Goal: Task Accomplishment & Management: Use online tool/utility

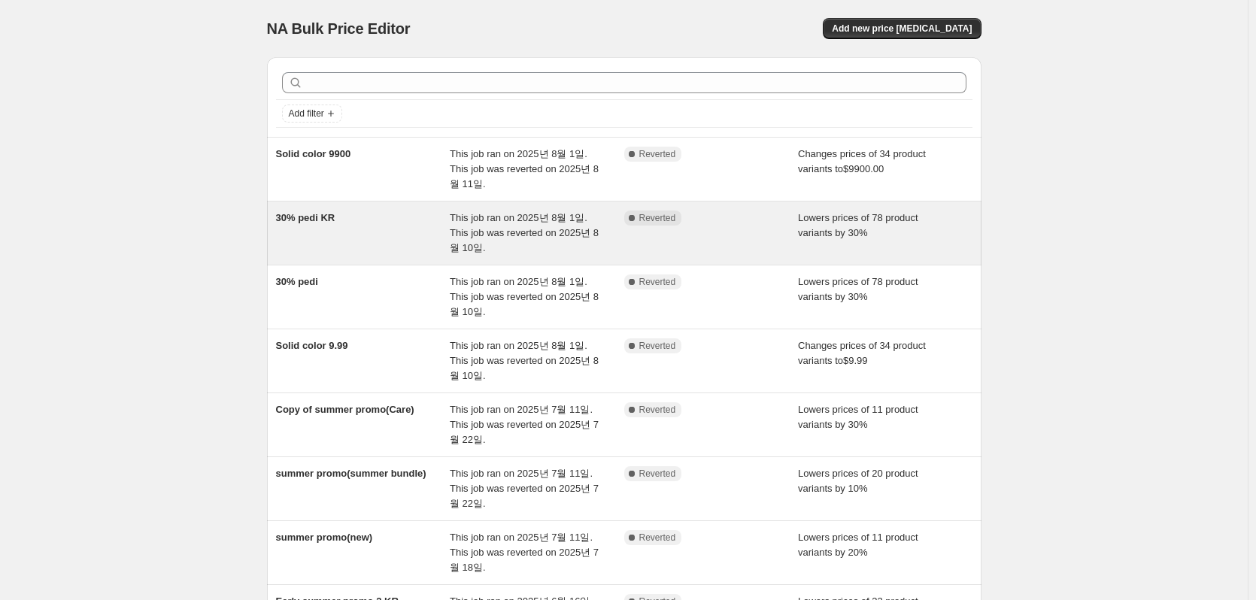
click at [331, 227] on div "30% pedi KR" at bounding box center [363, 233] width 175 height 45
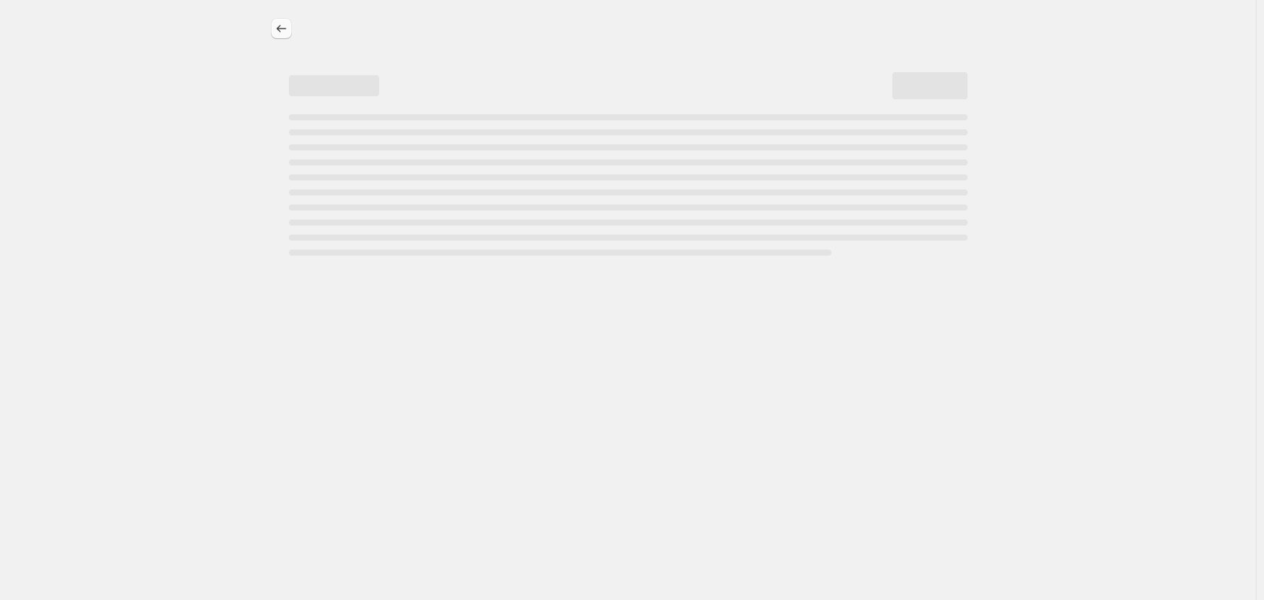
select select "percentage"
select select "collection"
select select "not_equal"
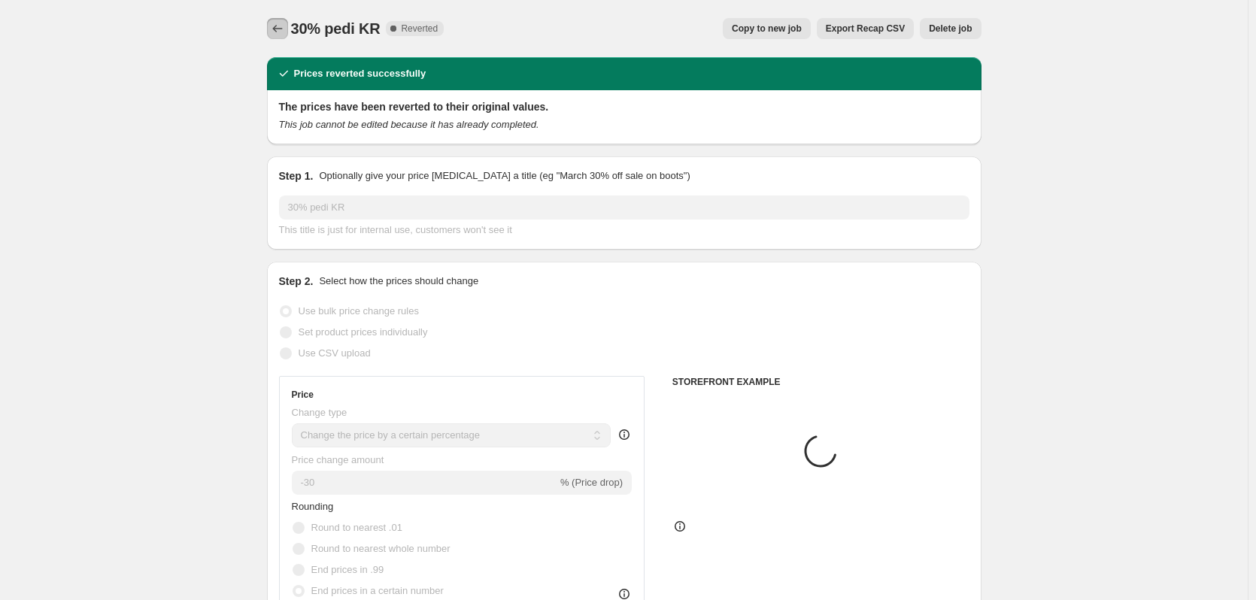
click at [284, 29] on icon "Price change jobs" at bounding box center [277, 28] width 15 height 15
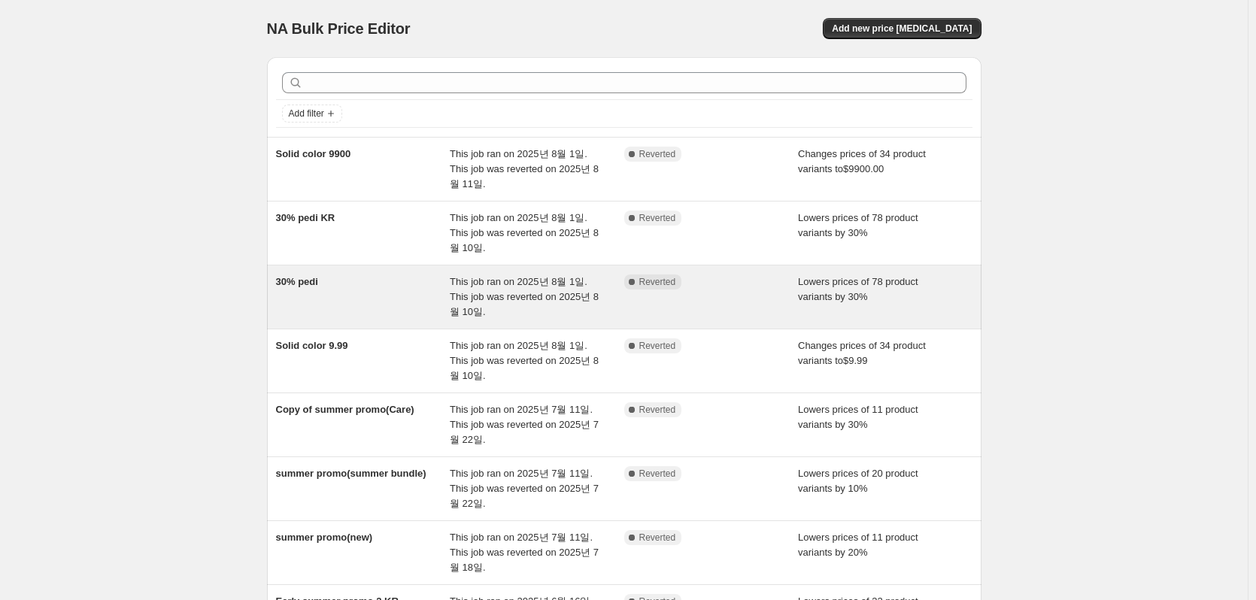
click at [396, 300] on div "30% pedi" at bounding box center [363, 297] width 175 height 45
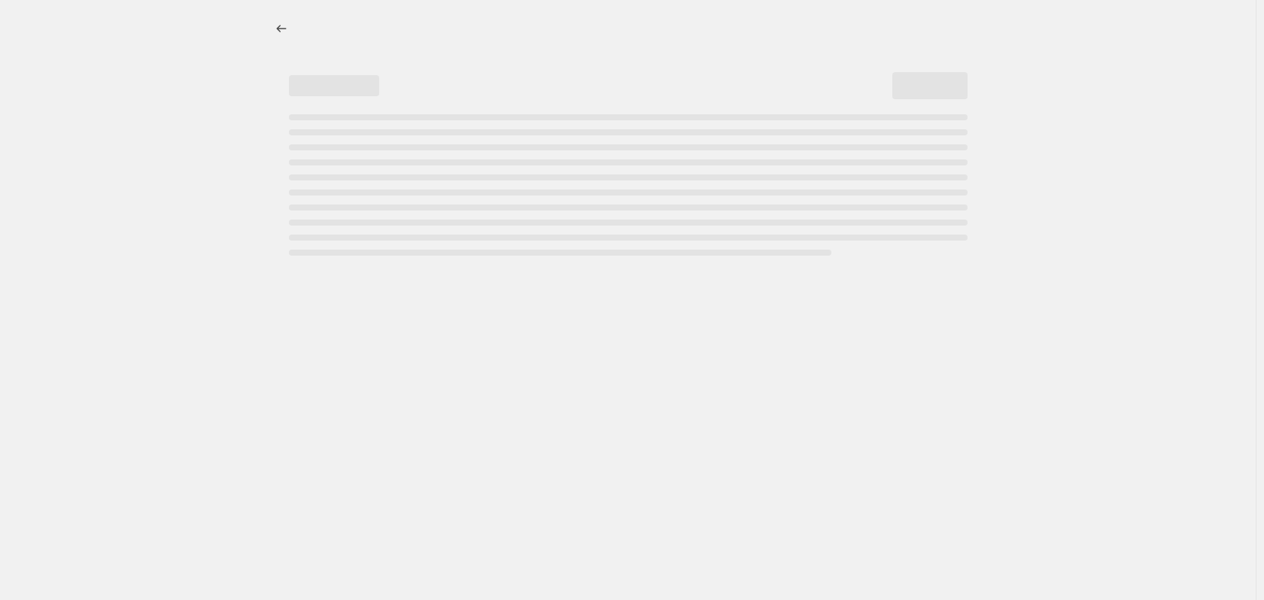
select select "percentage"
select select "collection"
select select "not_equal"
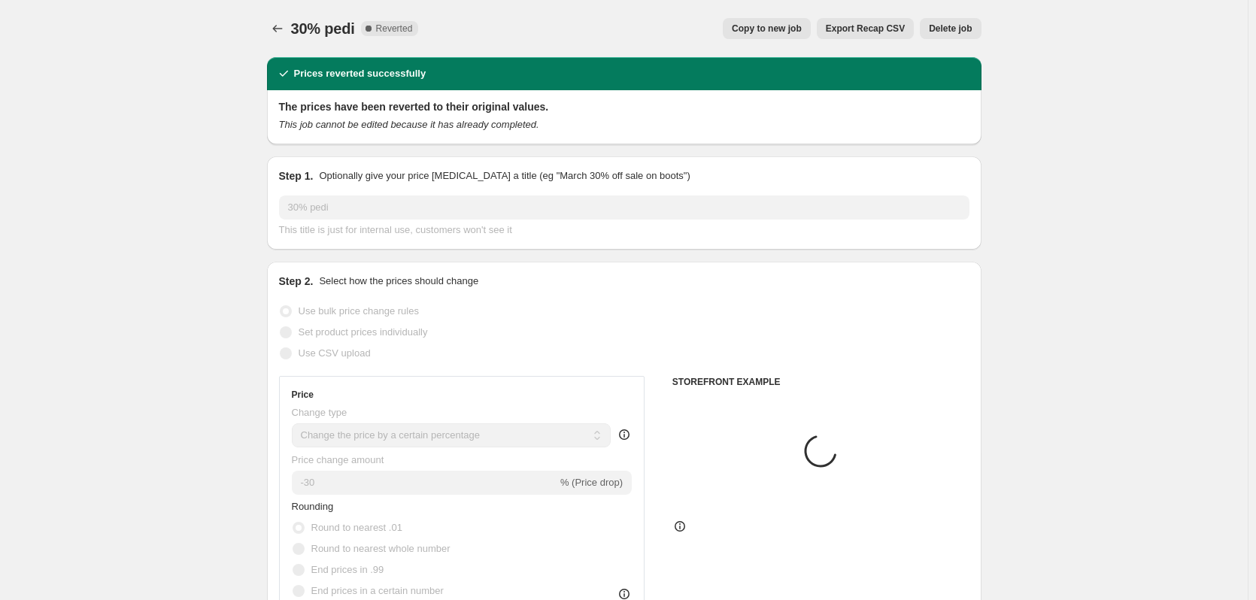
click at [802, 29] on span "Copy to new job" at bounding box center [767, 29] width 70 height 12
select select "percentage"
select select "collection"
select select "not_equal"
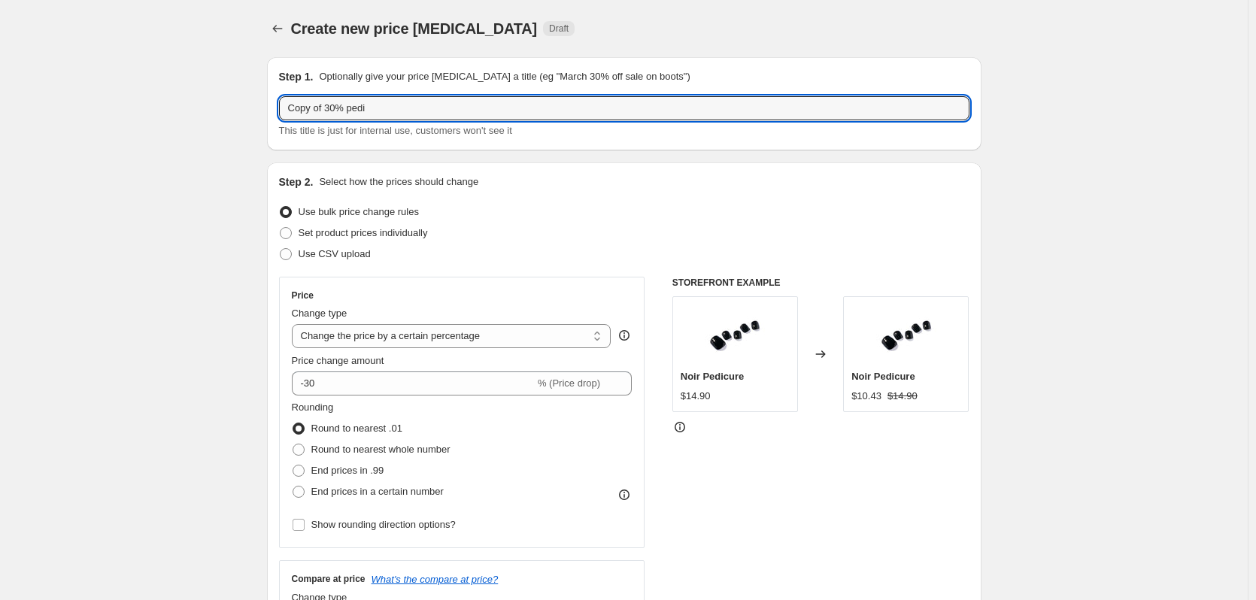
drag, startPoint x: 326, startPoint y: 107, endPoint x: 442, endPoint y: 171, distance: 132.3
drag, startPoint x: 463, startPoint y: 99, endPoint x: 381, endPoint y: 111, distance: 82.8
click at [381, 111] on input "matcha&green 20% pedi" at bounding box center [624, 108] width 691 height 24
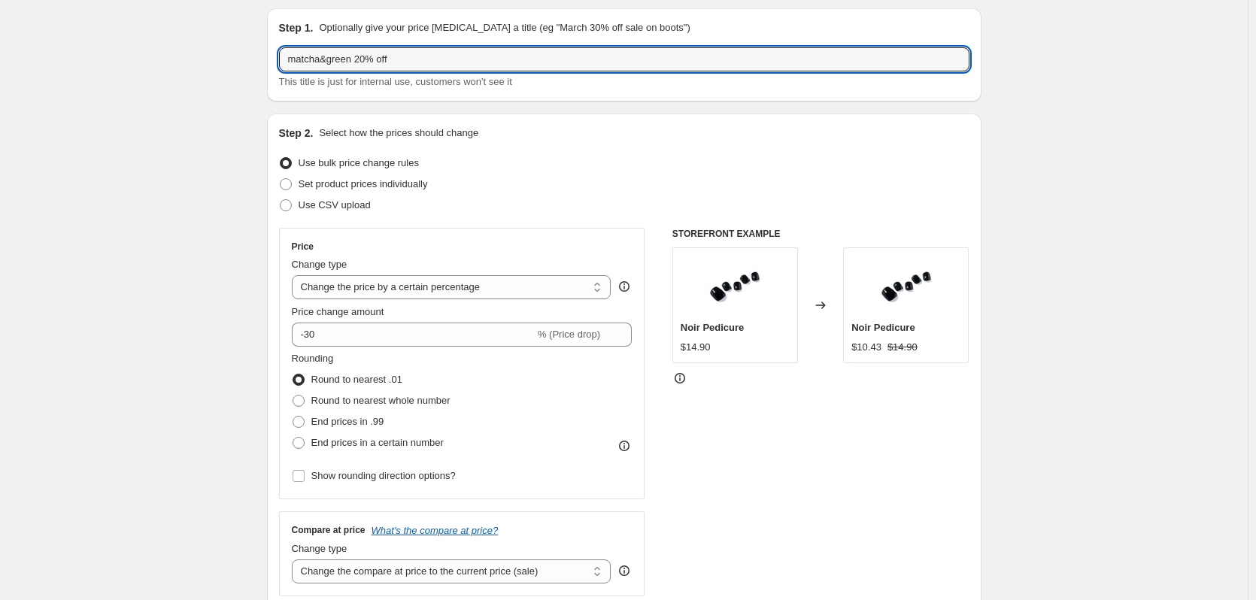
scroll to position [75, 0]
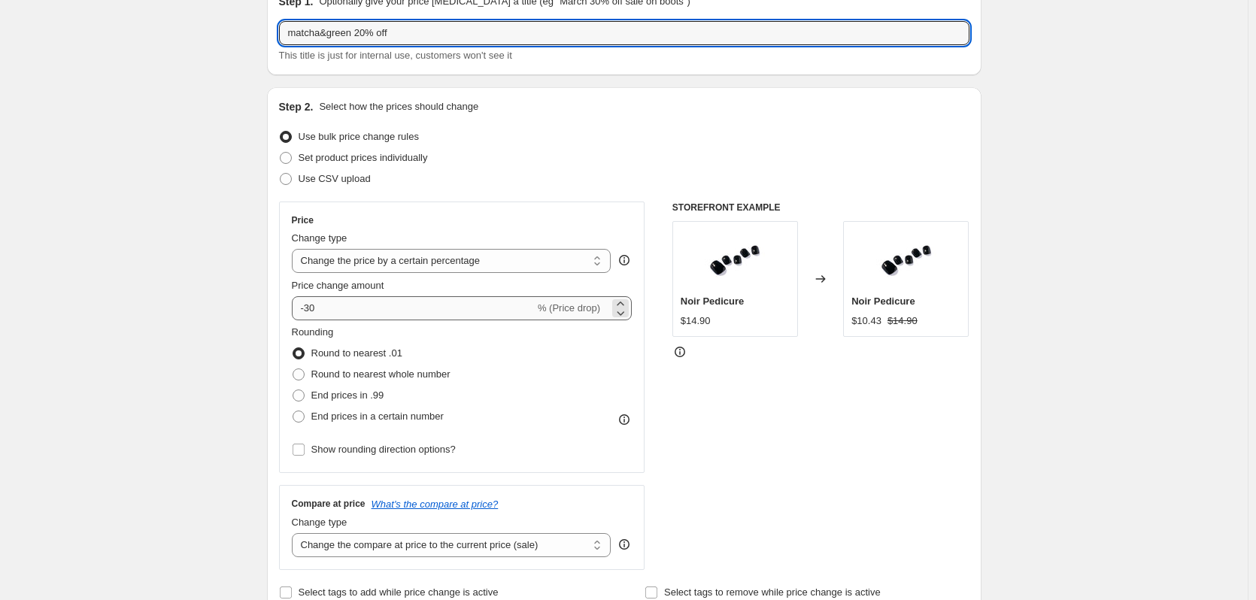
type input "matcha&green 20% off"
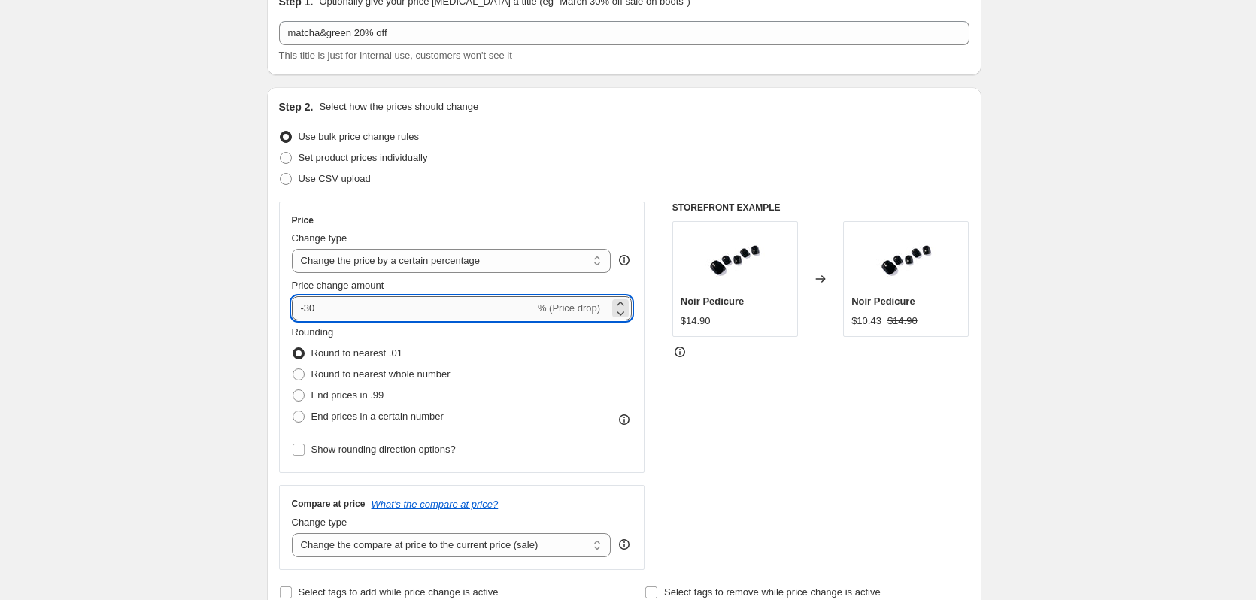
drag, startPoint x: 328, startPoint y: 308, endPoint x: 309, endPoint y: 308, distance: 18.8
click at [309, 308] on input "-30" at bounding box center [413, 308] width 243 height 24
type input "-20"
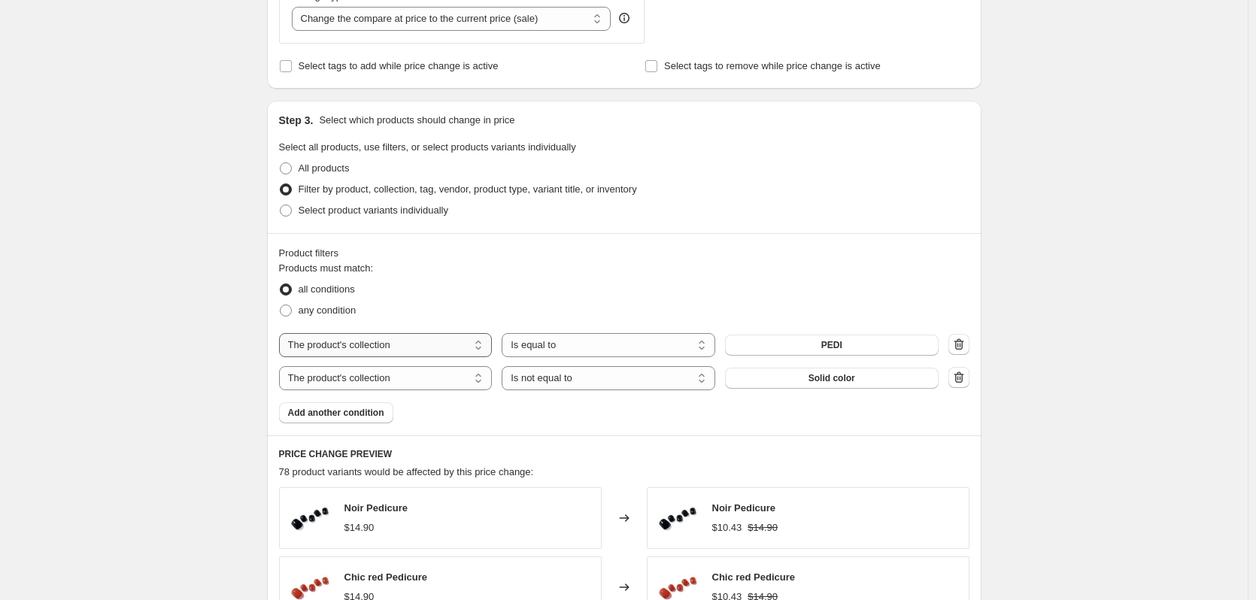
scroll to position [752, 0]
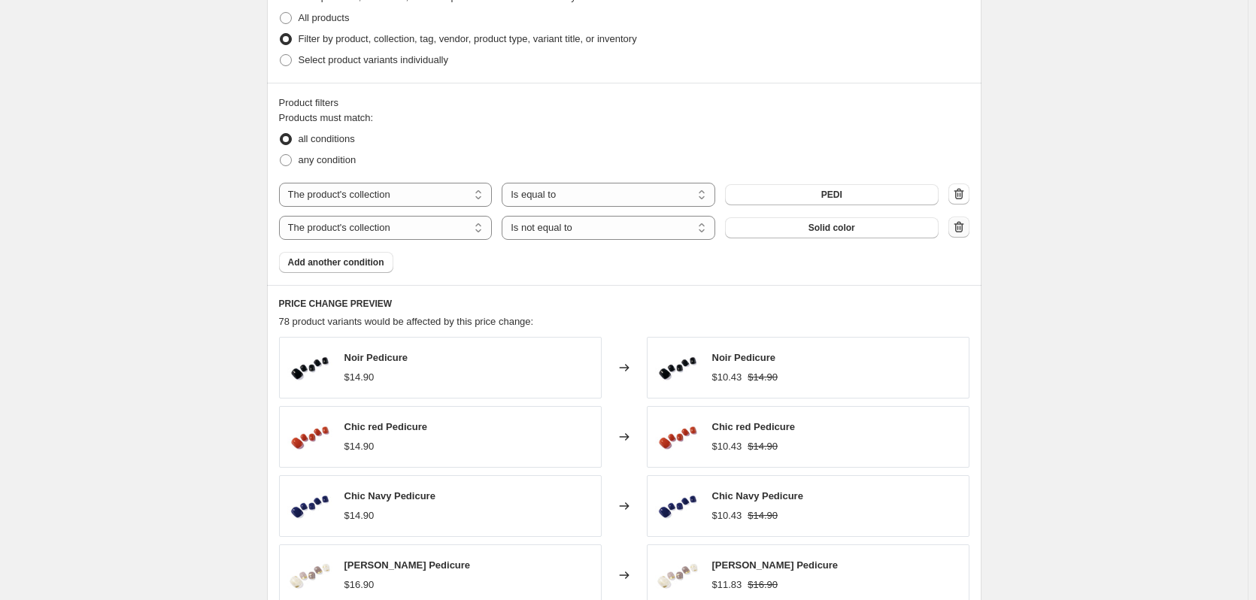
click at [959, 222] on icon "button" at bounding box center [959, 227] width 15 height 15
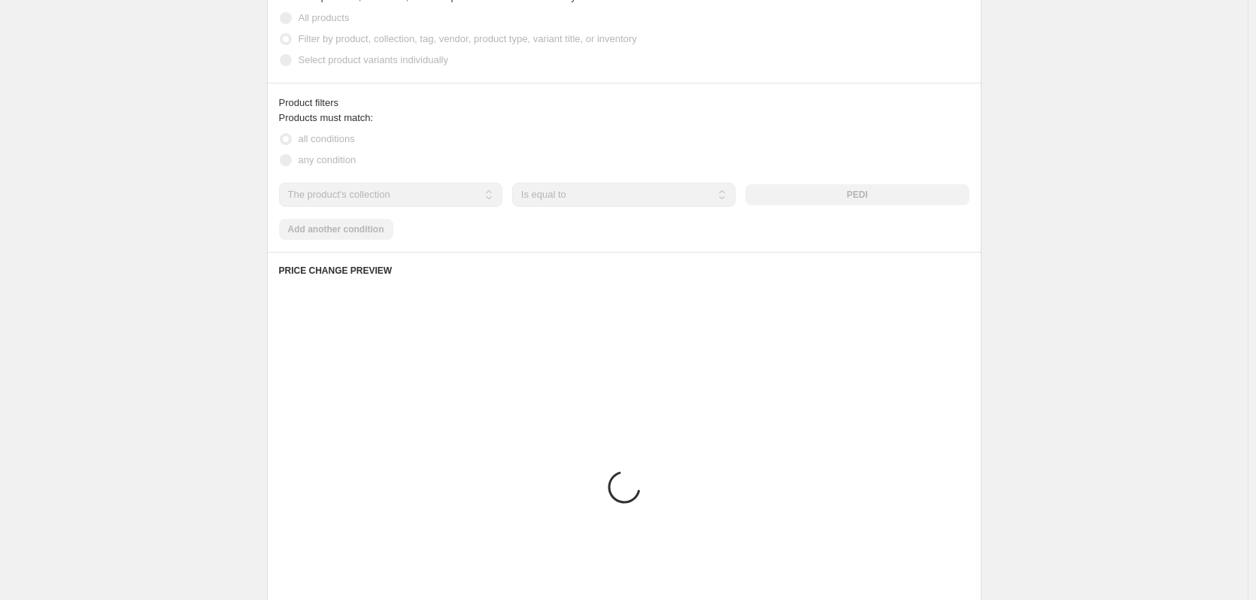
click at [865, 199] on div "The product The product's collection The product's tag The product's vendor The…" at bounding box center [624, 195] width 691 height 24
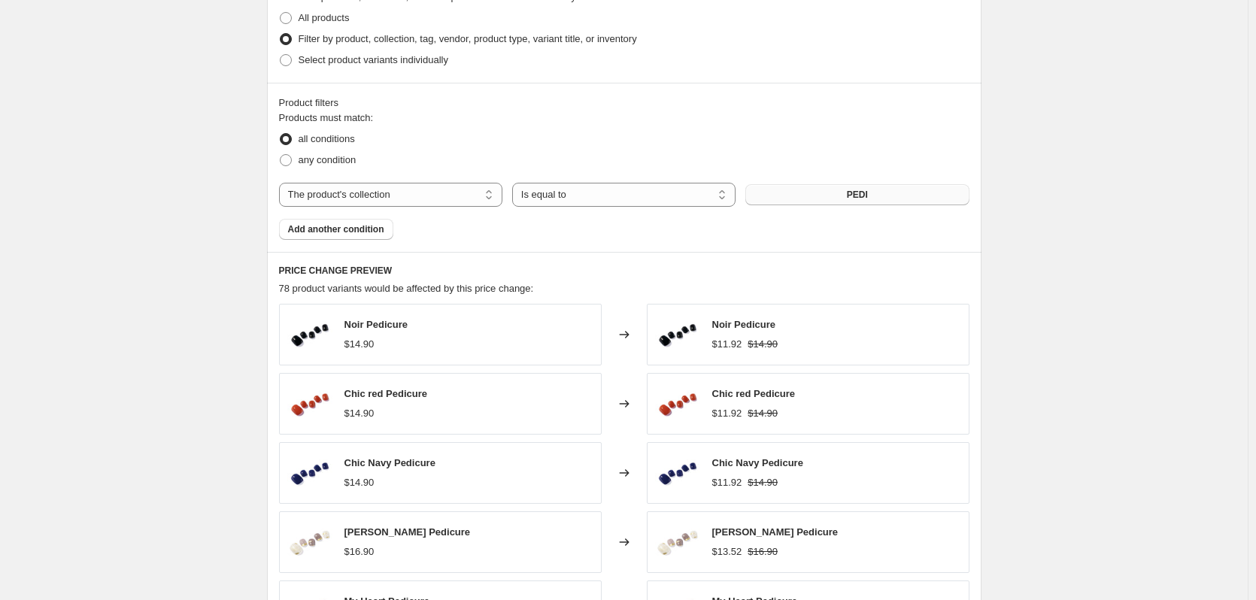
click at [858, 194] on span "PEDI" at bounding box center [857, 195] width 21 height 12
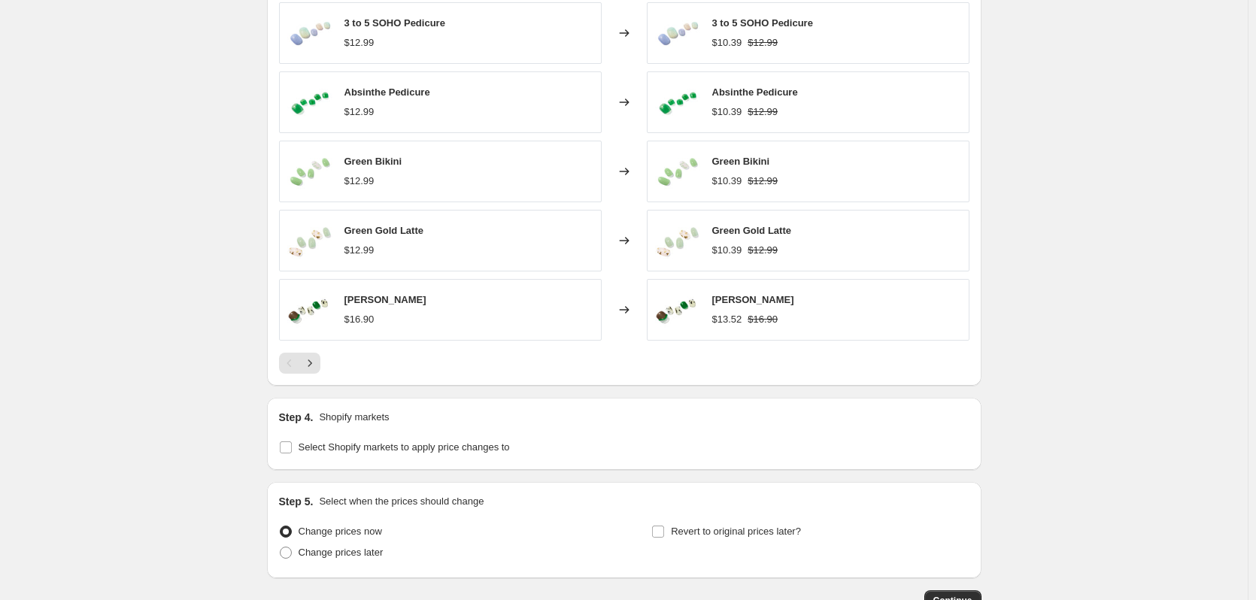
scroll to position [1158, 0]
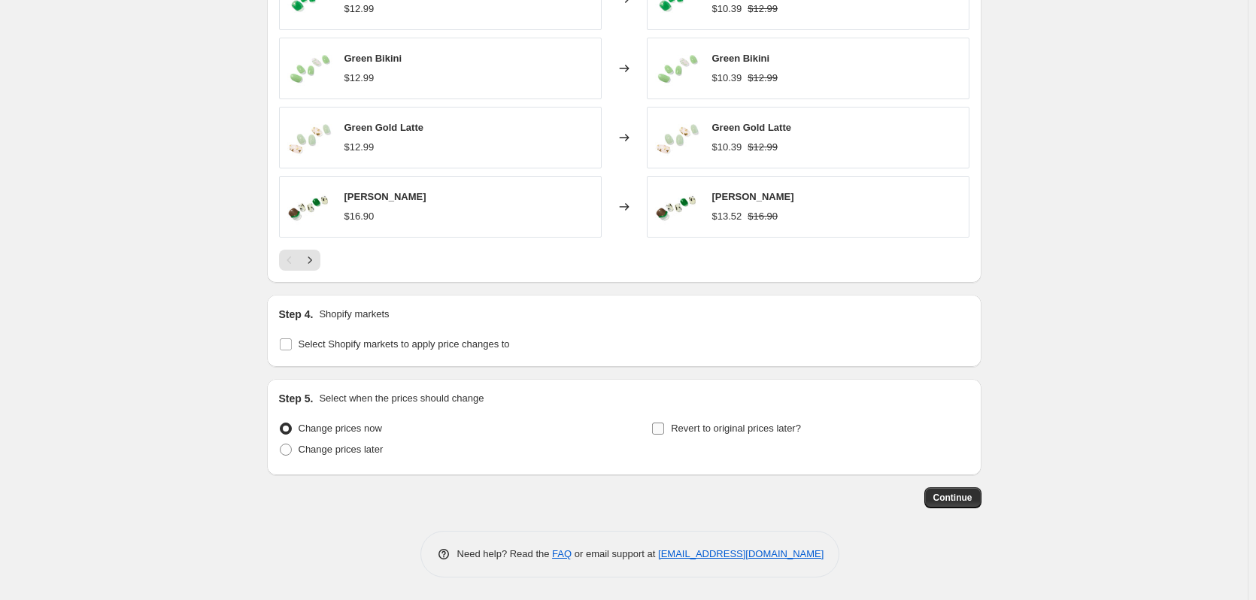
click at [677, 427] on span "Revert to original prices later?" at bounding box center [736, 428] width 130 height 11
click at [664, 427] on input "Revert to original prices later?" at bounding box center [658, 429] width 12 height 12
checkbox input "true"
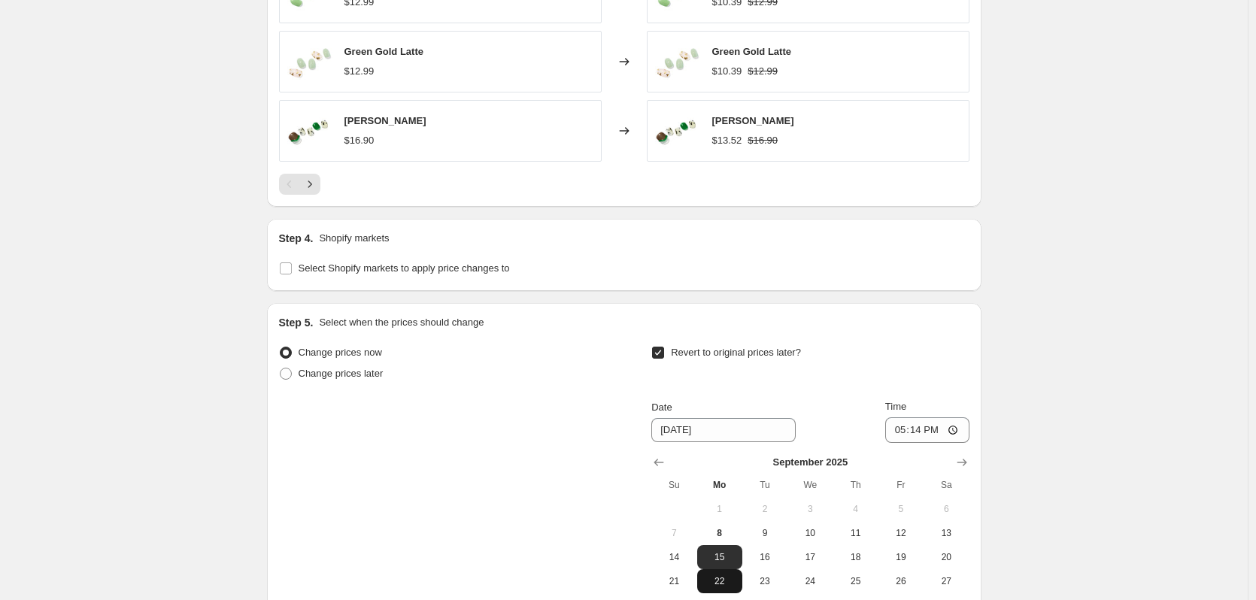
scroll to position [1308, 0]
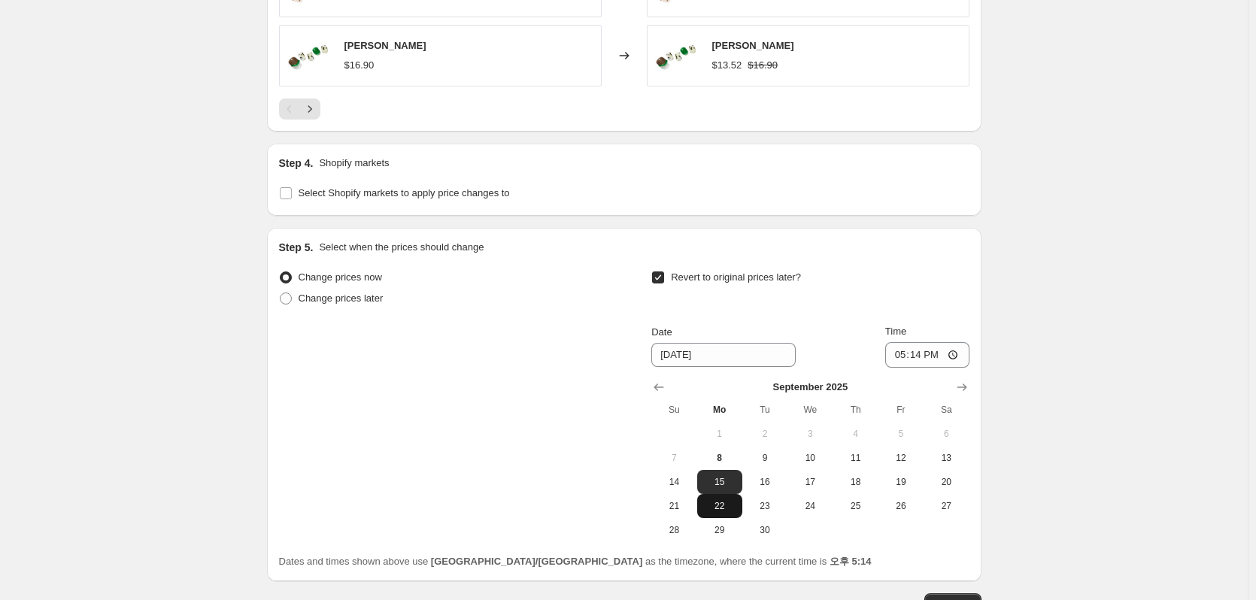
click at [731, 509] on span "22" at bounding box center [719, 506] width 33 height 12
type input "[DATE]"
click at [923, 359] on input "17:14" at bounding box center [928, 355] width 84 height 26
type input "15:00"
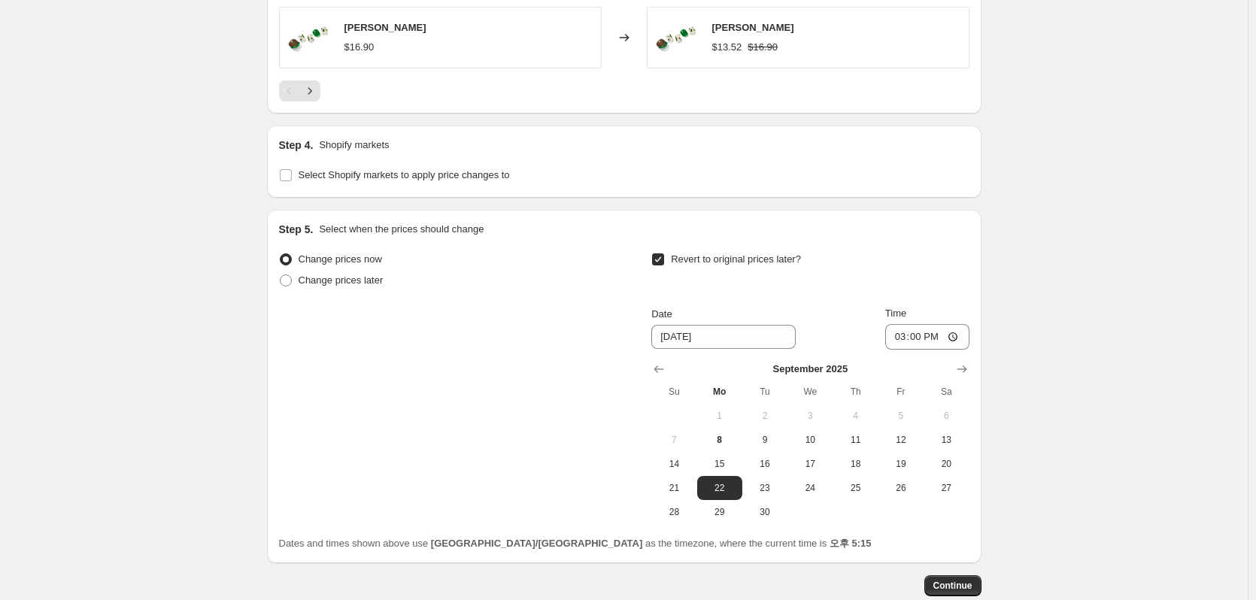
scroll to position [1039, 0]
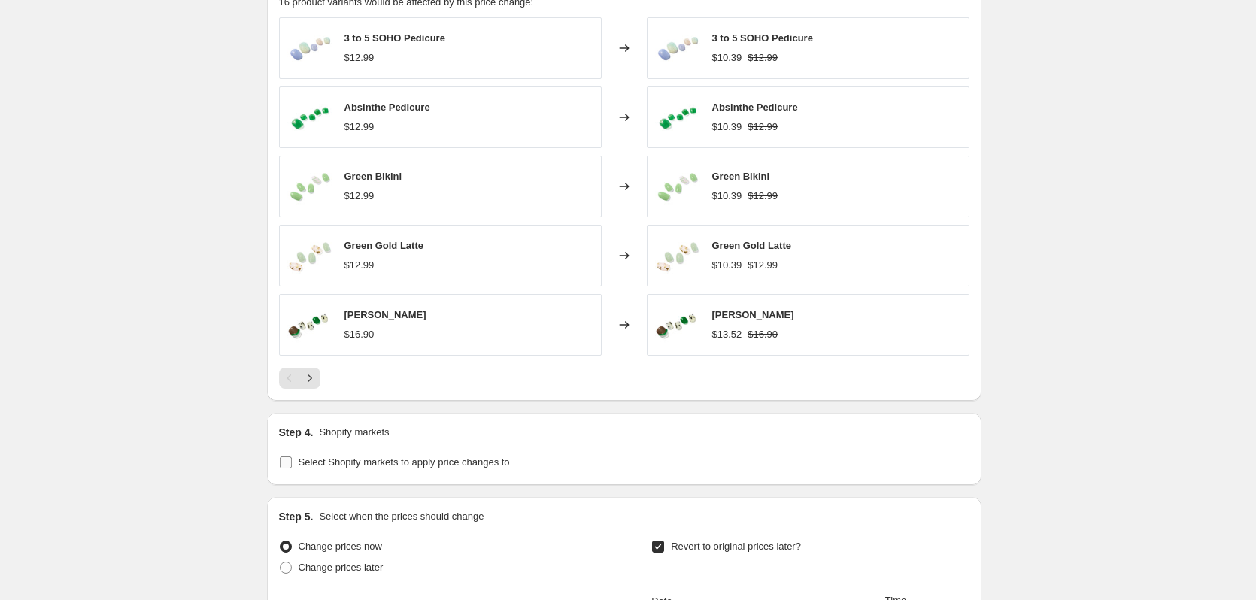
click at [291, 466] on input "Select Shopify markets to apply price changes to" at bounding box center [286, 463] width 12 height 12
checkbox input "true"
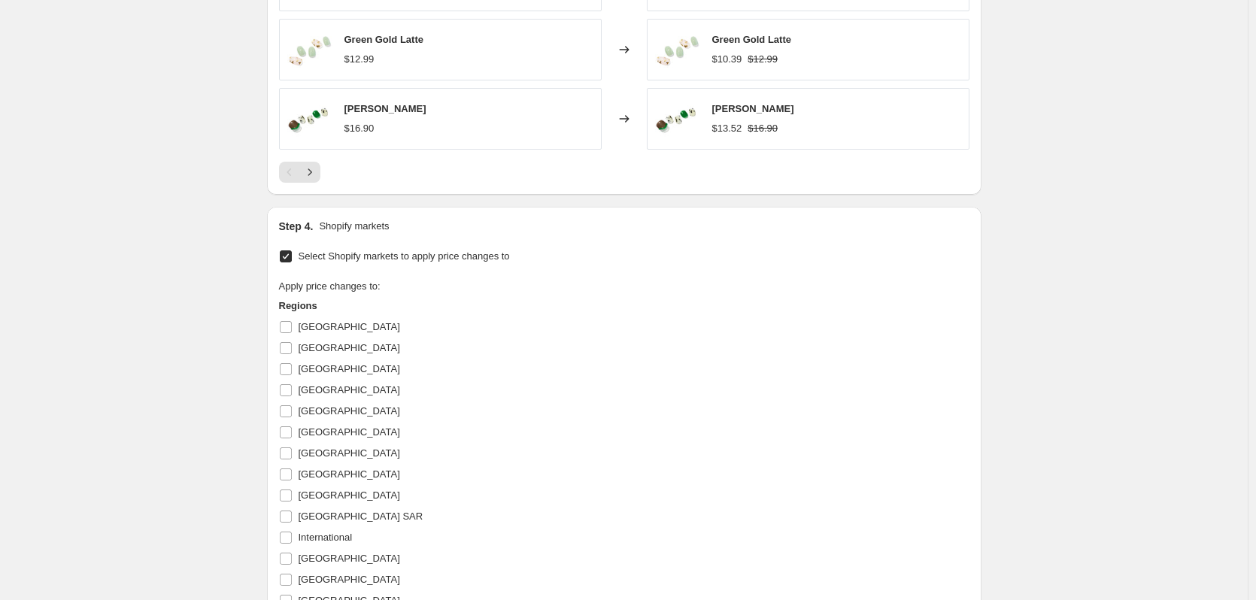
scroll to position [1019, 0]
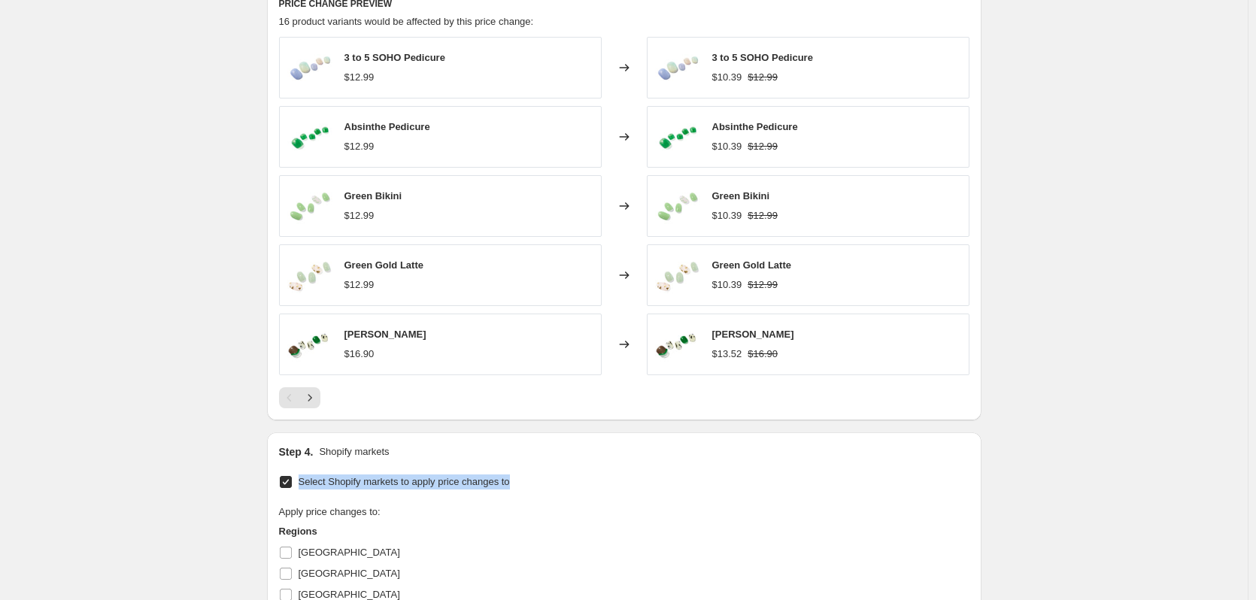
drag, startPoint x: 543, startPoint y: 485, endPoint x: 303, endPoint y: 489, distance: 240.0
copy span "Select Shopify markets to apply price changes to"
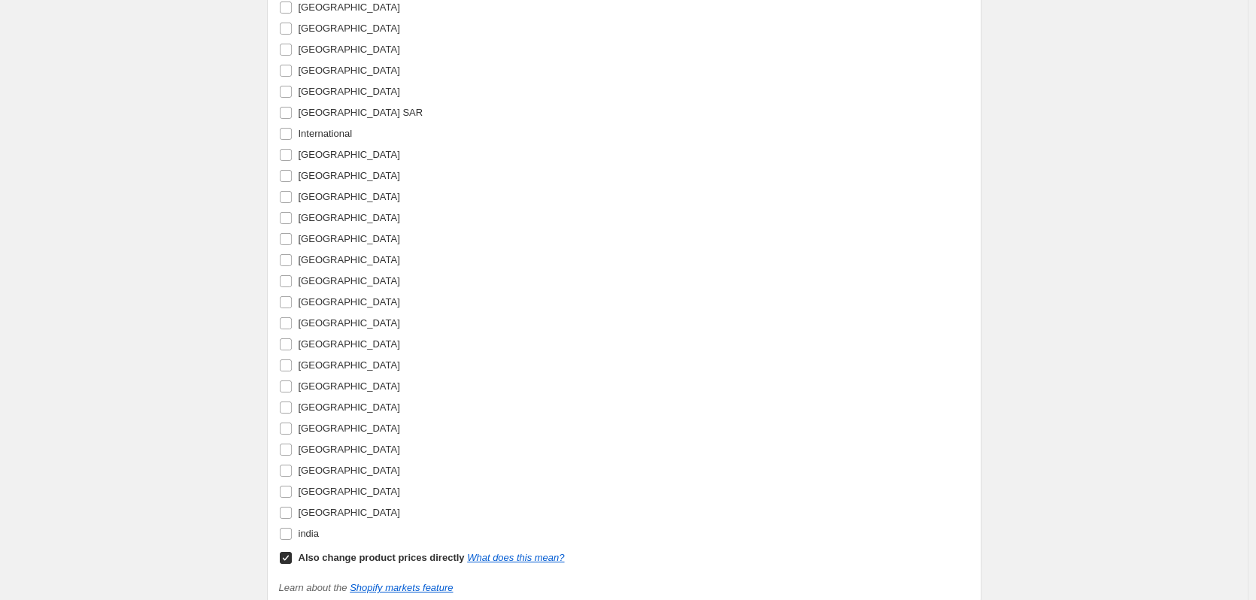
scroll to position [1697, 0]
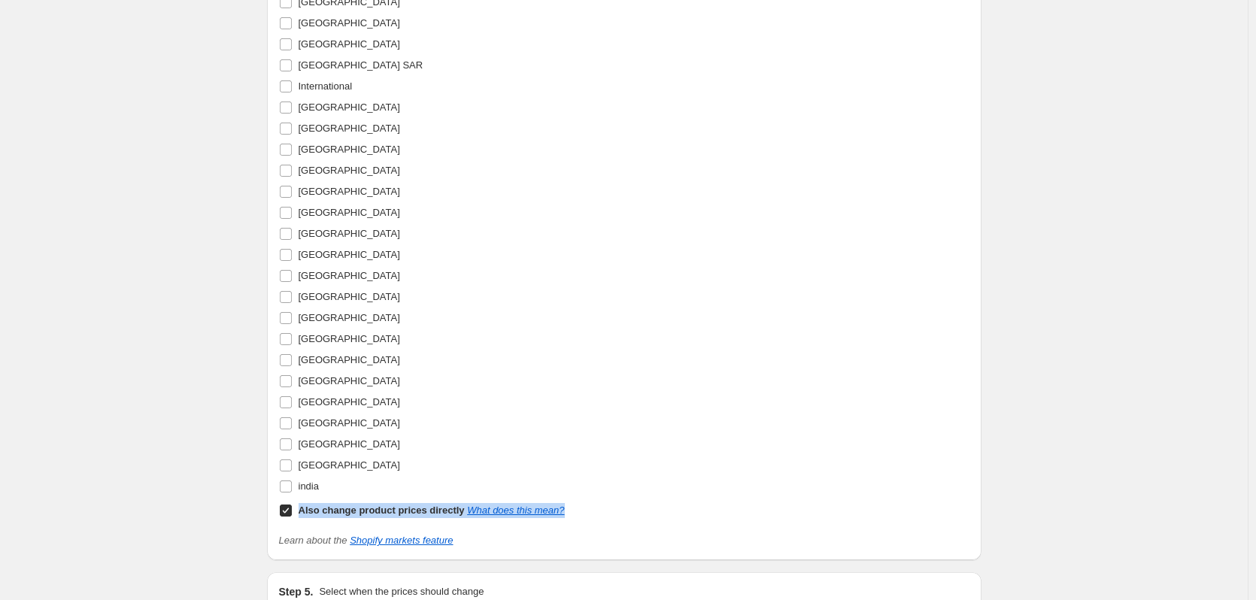
drag, startPoint x: 628, startPoint y: 521, endPoint x: 302, endPoint y: 516, distance: 326.6
click at [302, 516] on div "Apply price changes to: Regions [GEOGRAPHIC_DATA] [GEOGRAPHIC_DATA] [GEOGRAPHIC…" at bounding box center [624, 175] width 691 height 694
copy div "Also change product prices directly What does this mean?"
drag, startPoint x: 601, startPoint y: 520, endPoint x: 304, endPoint y: 510, distance: 297.3
click at [304, 510] on div "Apply price changes to: Regions [GEOGRAPHIC_DATA] [GEOGRAPHIC_DATA] [GEOGRAPHIC…" at bounding box center [624, 175] width 691 height 694
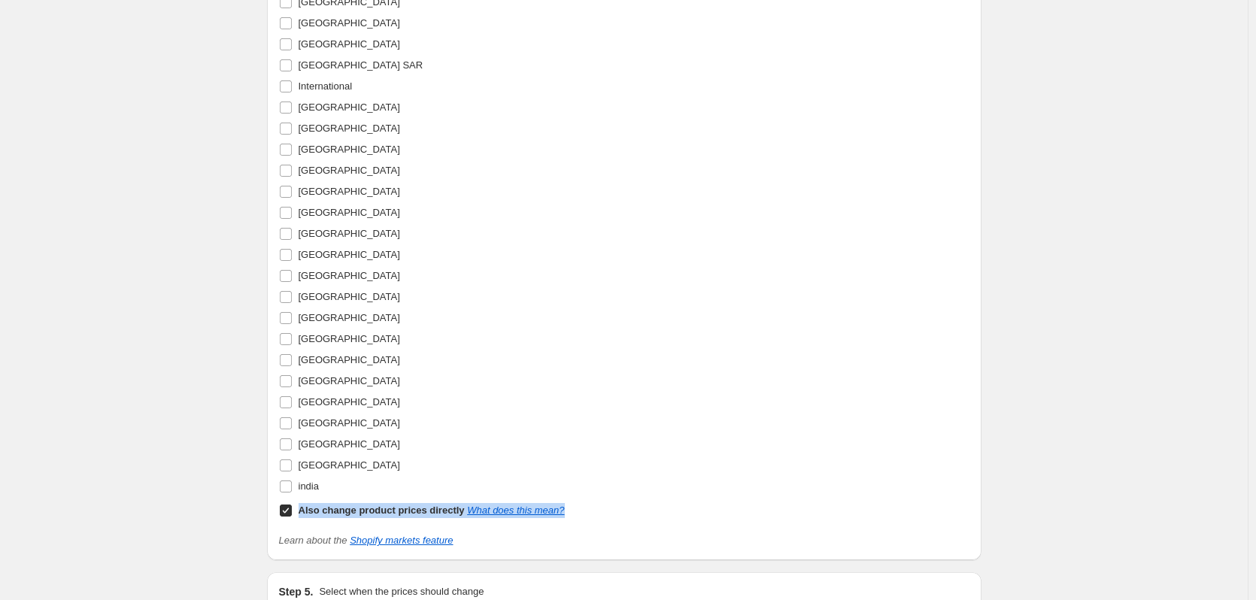
copy div "Also change product prices directly What does this mean?"
click at [484, 513] on link "What does this mean?" at bounding box center [515, 510] width 97 height 11
click at [287, 509] on input "Also change product prices directly What does this mean?" at bounding box center [286, 511] width 12 height 12
checkbox input "false"
click at [287, 430] on input "[GEOGRAPHIC_DATA]" at bounding box center [286, 424] width 12 height 12
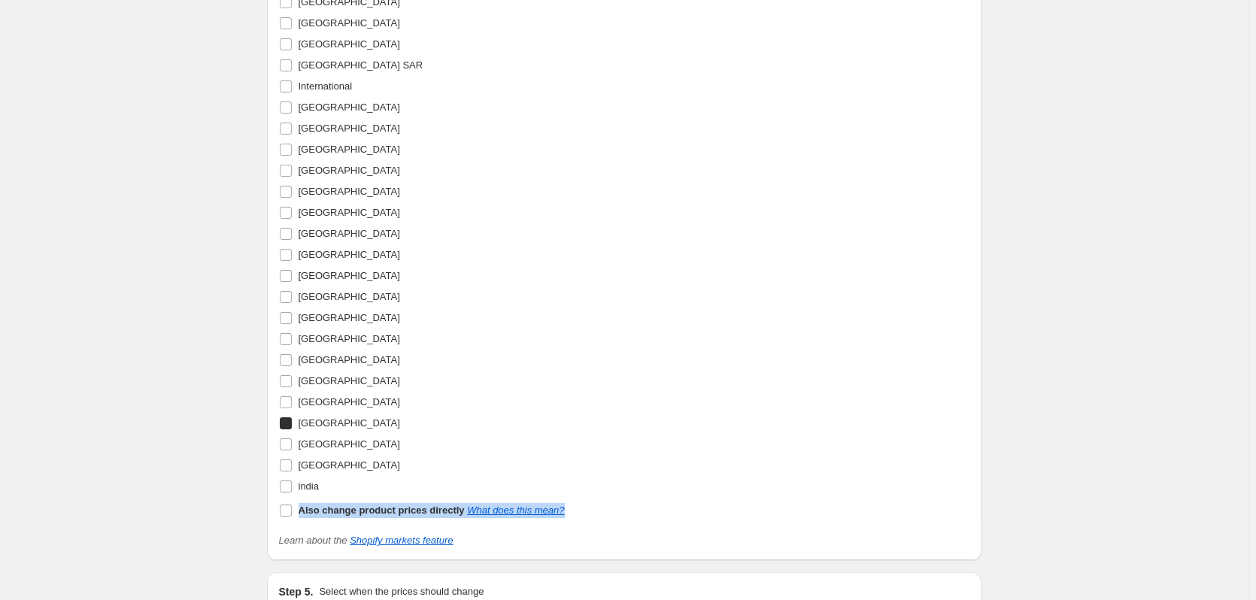
checkbox input "true"
click at [290, 448] on input "[GEOGRAPHIC_DATA]" at bounding box center [286, 445] width 12 height 12
checkbox input "true"
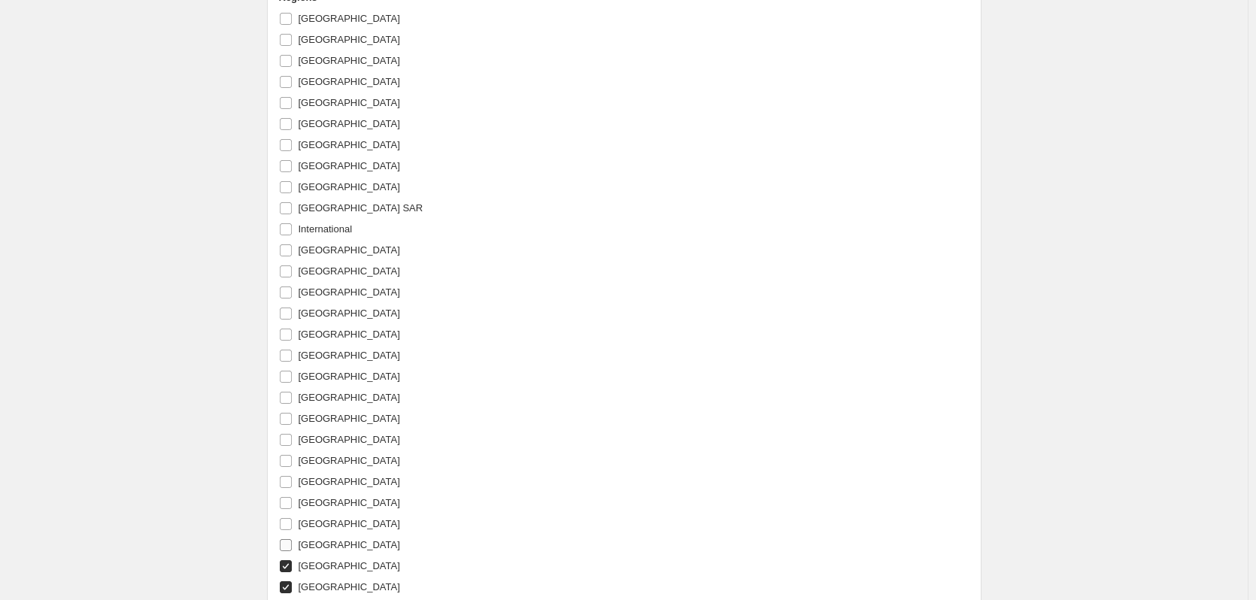
scroll to position [1642, 0]
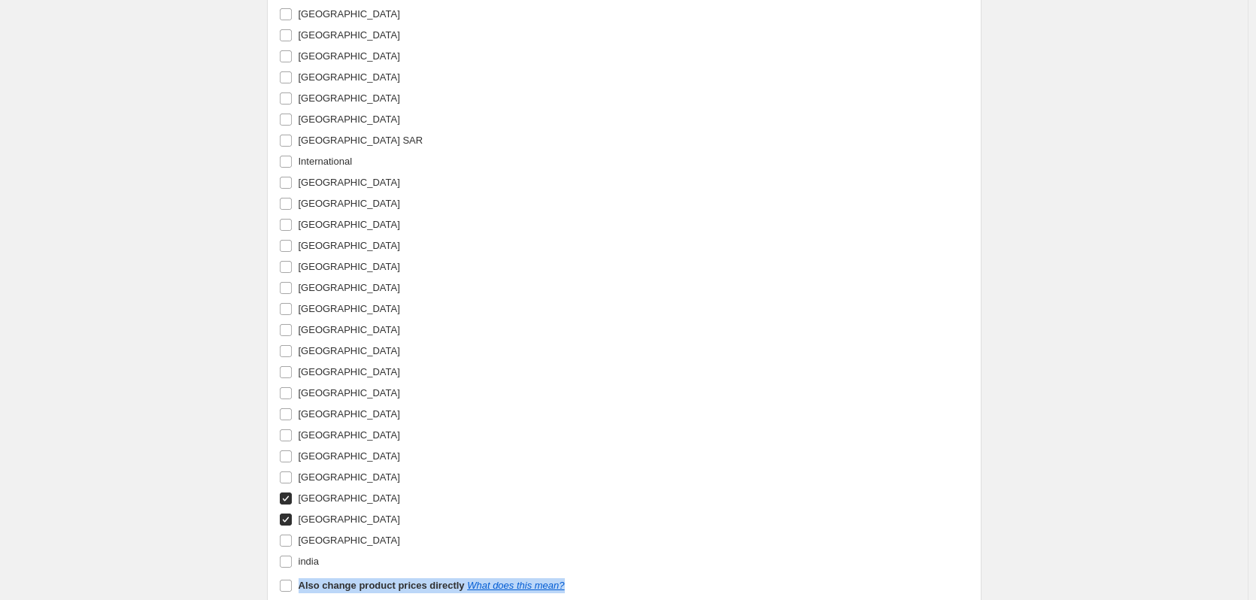
click at [287, 497] on input "[GEOGRAPHIC_DATA]" at bounding box center [286, 499] width 12 height 12
checkbox input "false"
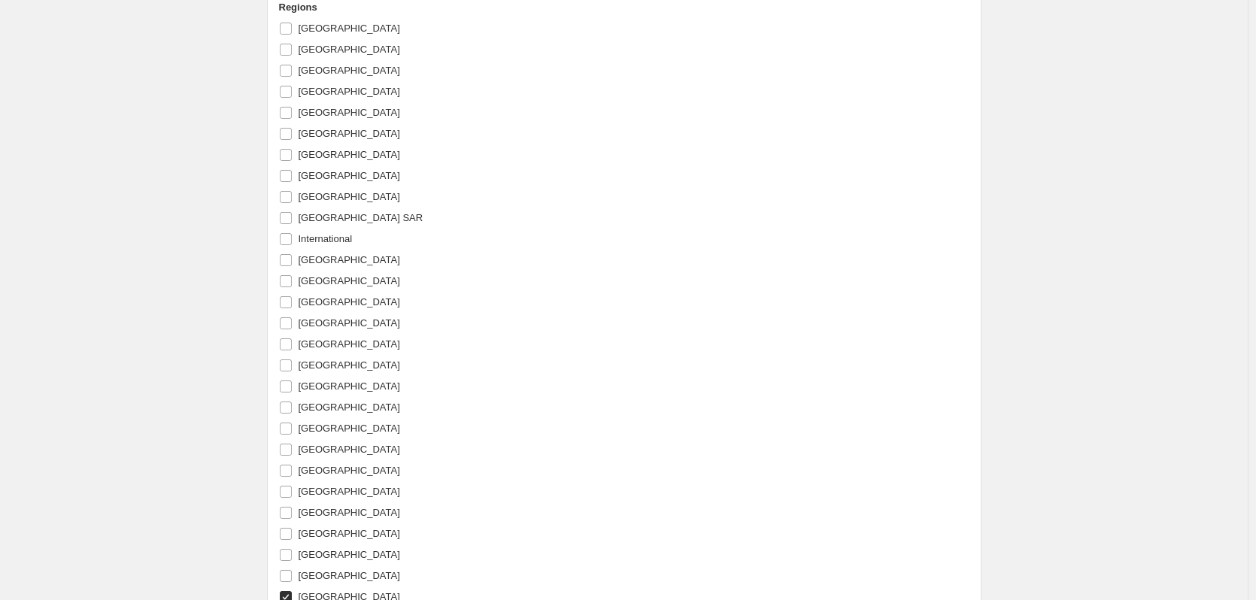
scroll to position [1320, 0]
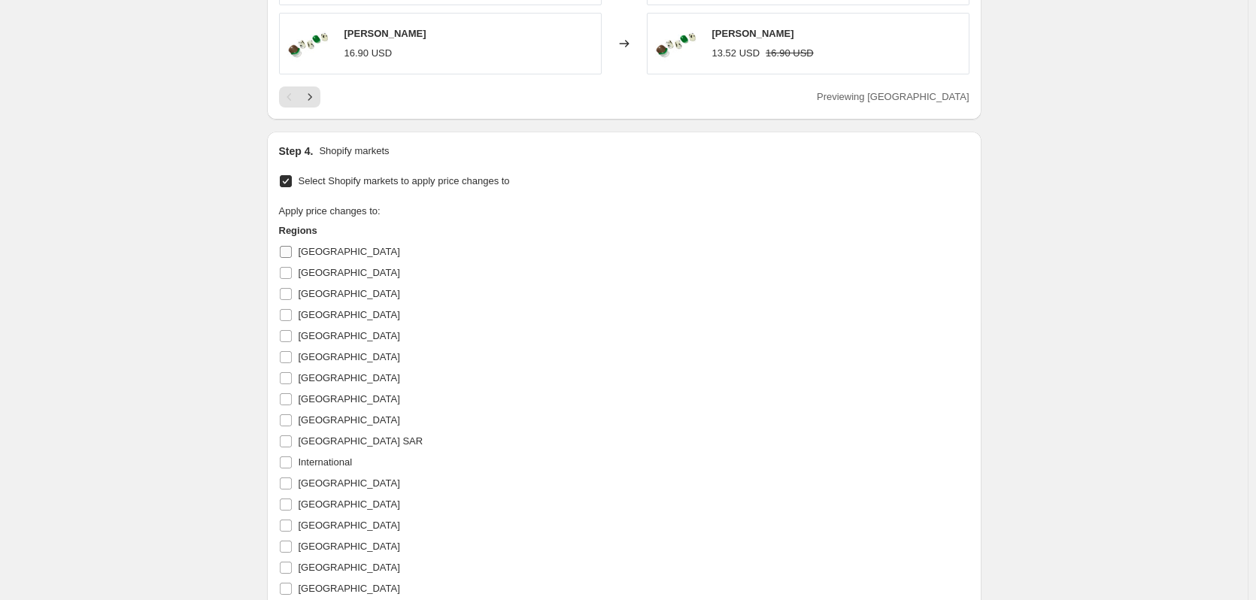
click at [290, 253] on input "[GEOGRAPHIC_DATA]" at bounding box center [286, 252] width 12 height 12
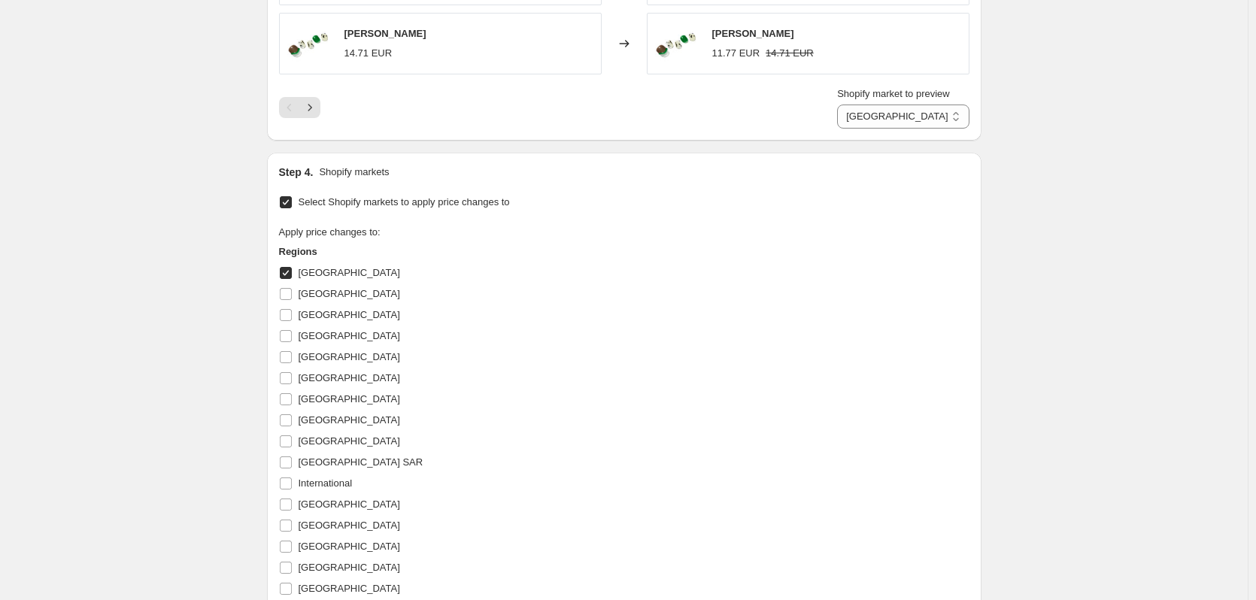
click at [287, 277] on input "[GEOGRAPHIC_DATA]" at bounding box center [286, 273] width 12 height 12
checkbox input "false"
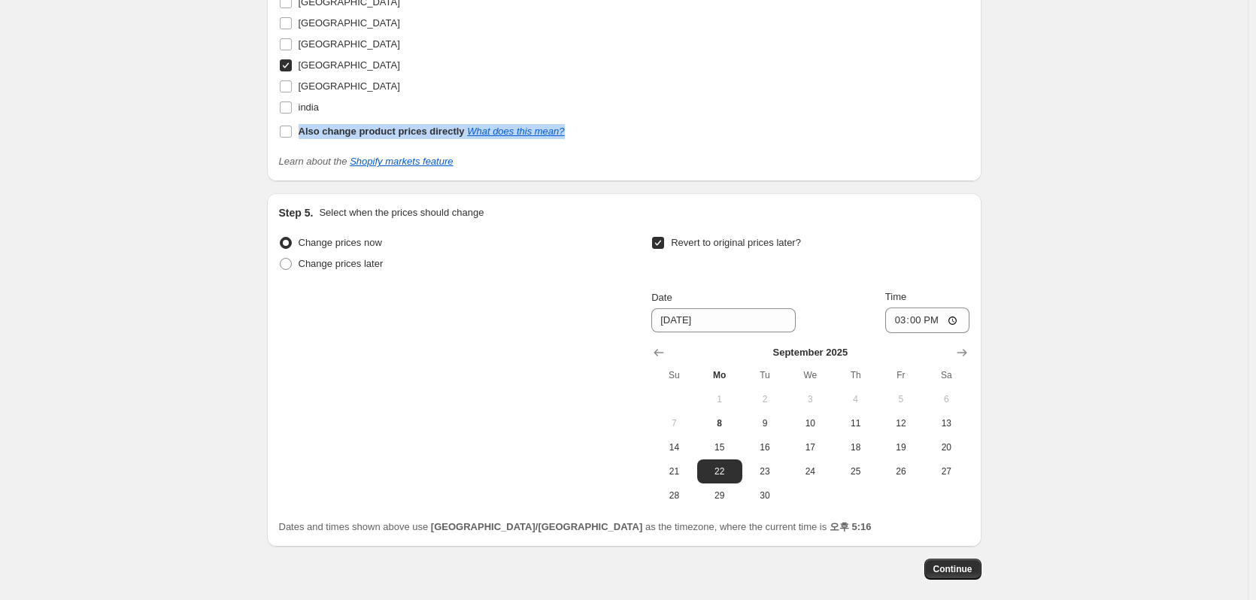
scroll to position [2148, 0]
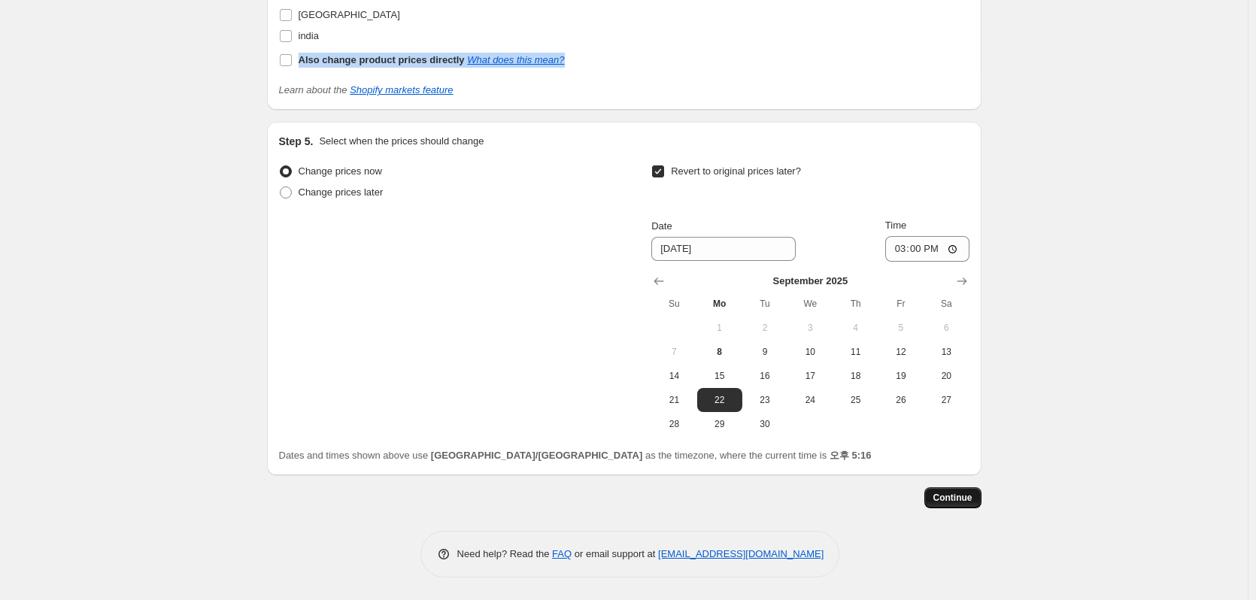
click at [957, 495] on span "Continue" at bounding box center [953, 498] width 39 height 12
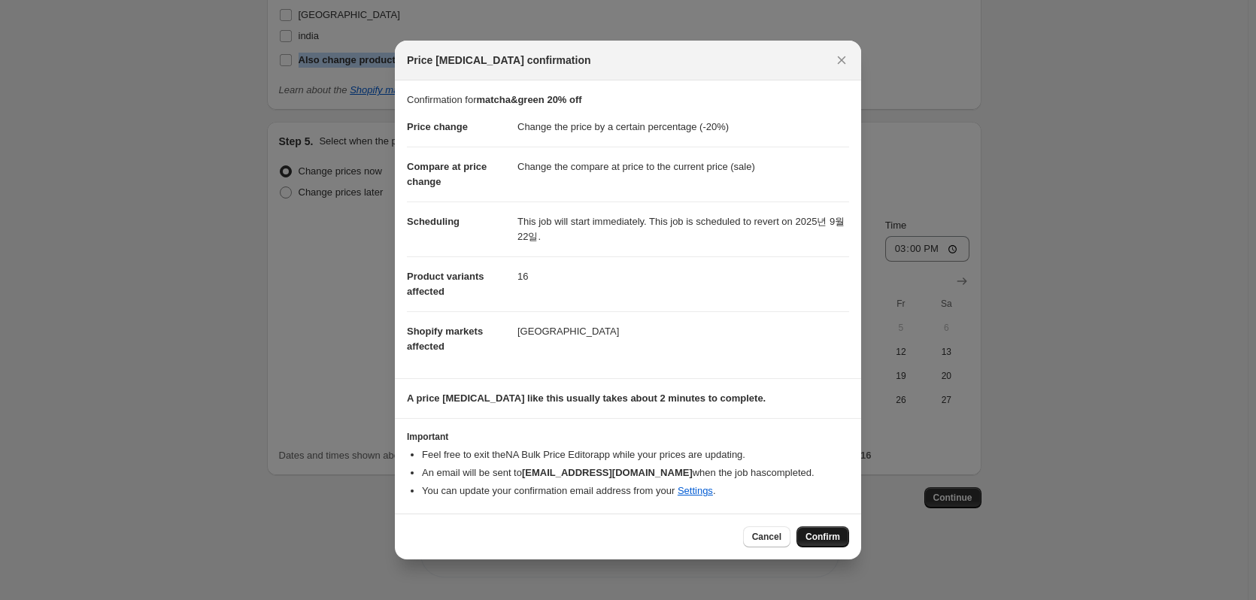
click at [809, 537] on span "Confirm" at bounding box center [823, 537] width 35 height 12
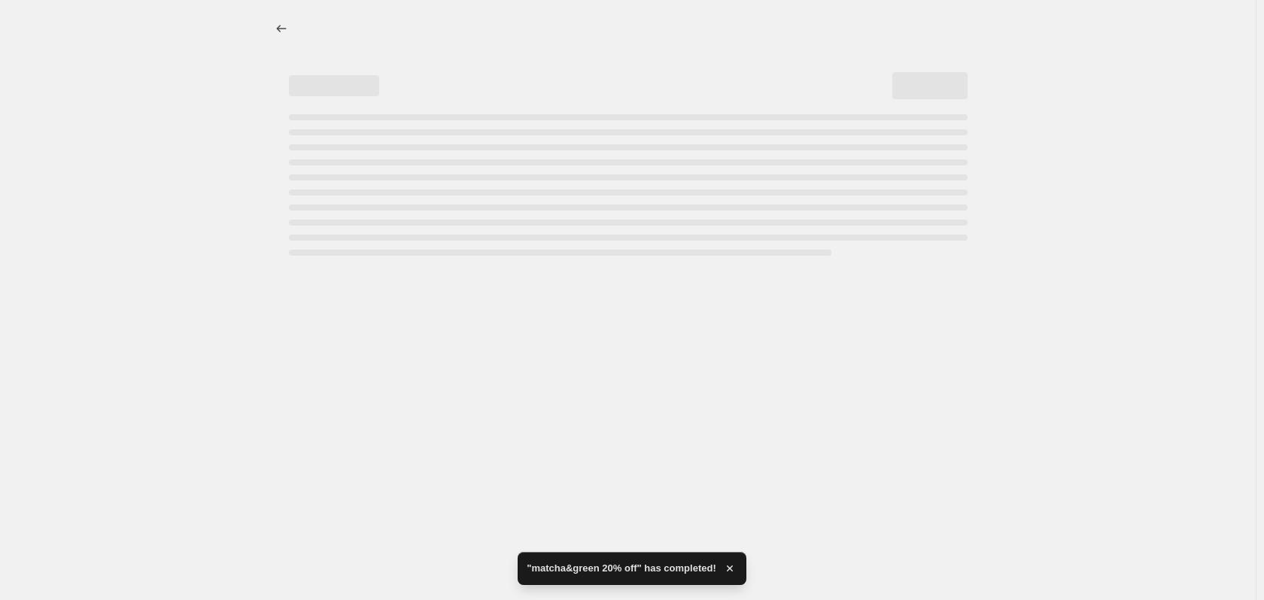
select select "percentage"
select select "collection"
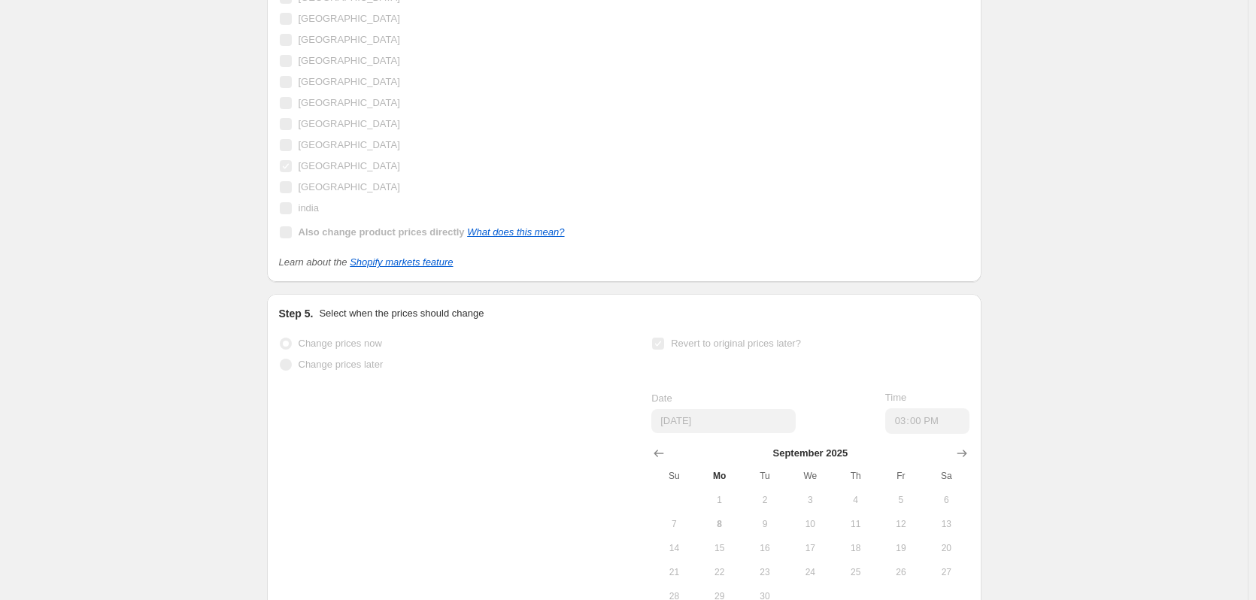
scroll to position [2273, 0]
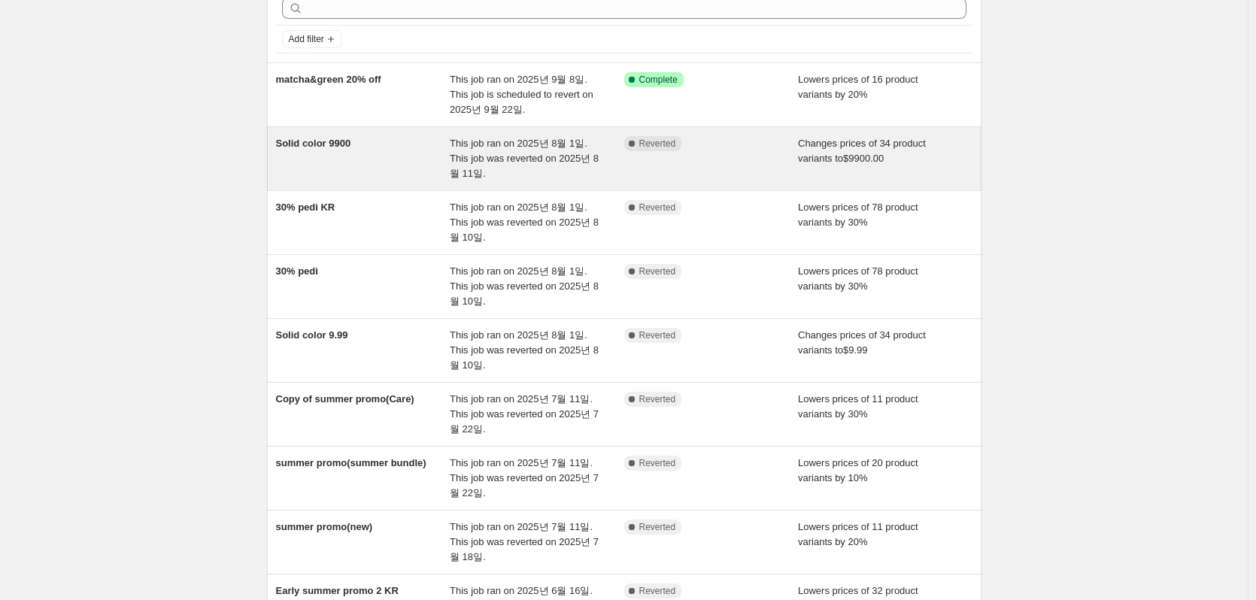
scroll to position [75, 0]
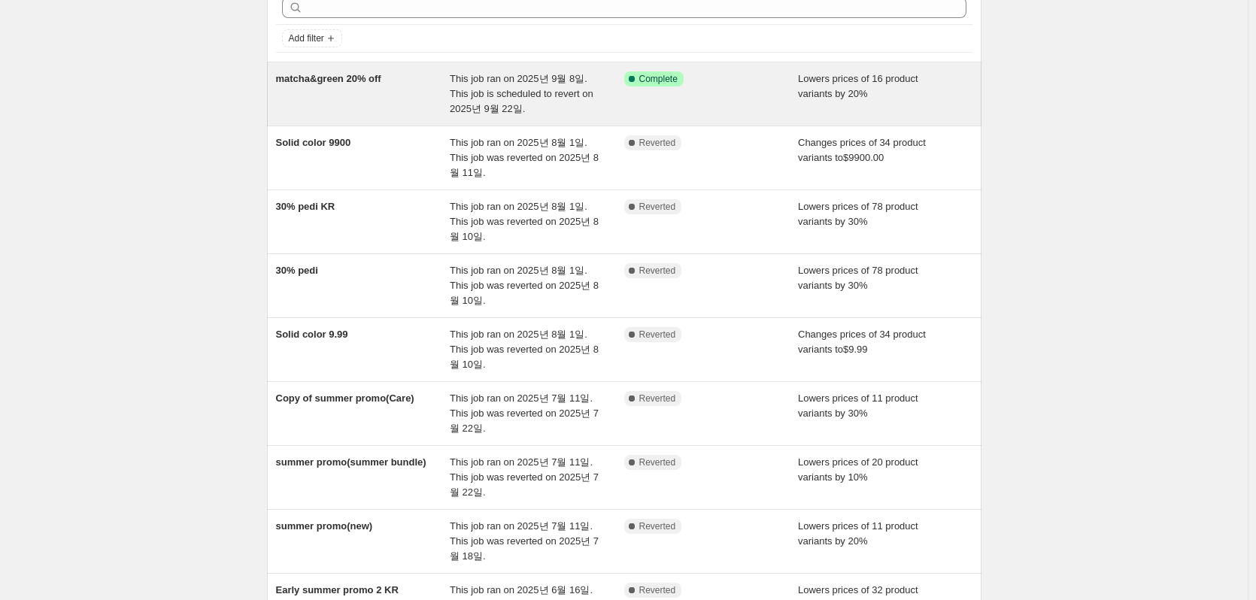
click at [372, 87] on div "matcha&green 20% off" at bounding box center [363, 93] width 175 height 45
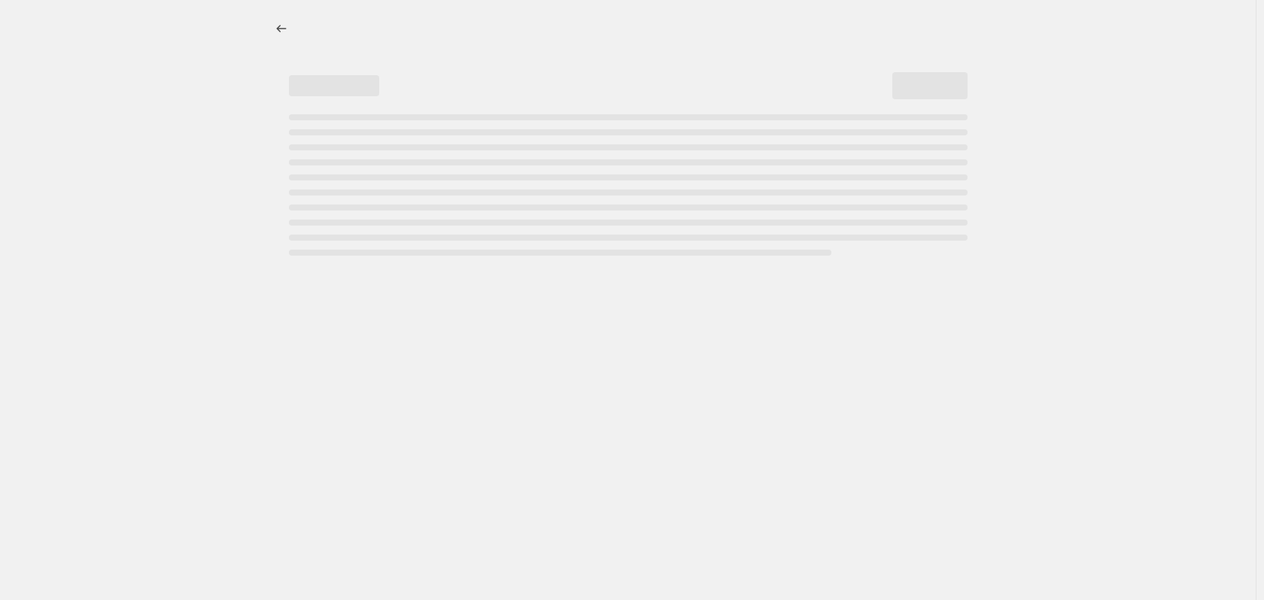
select select "percentage"
select select "collection"
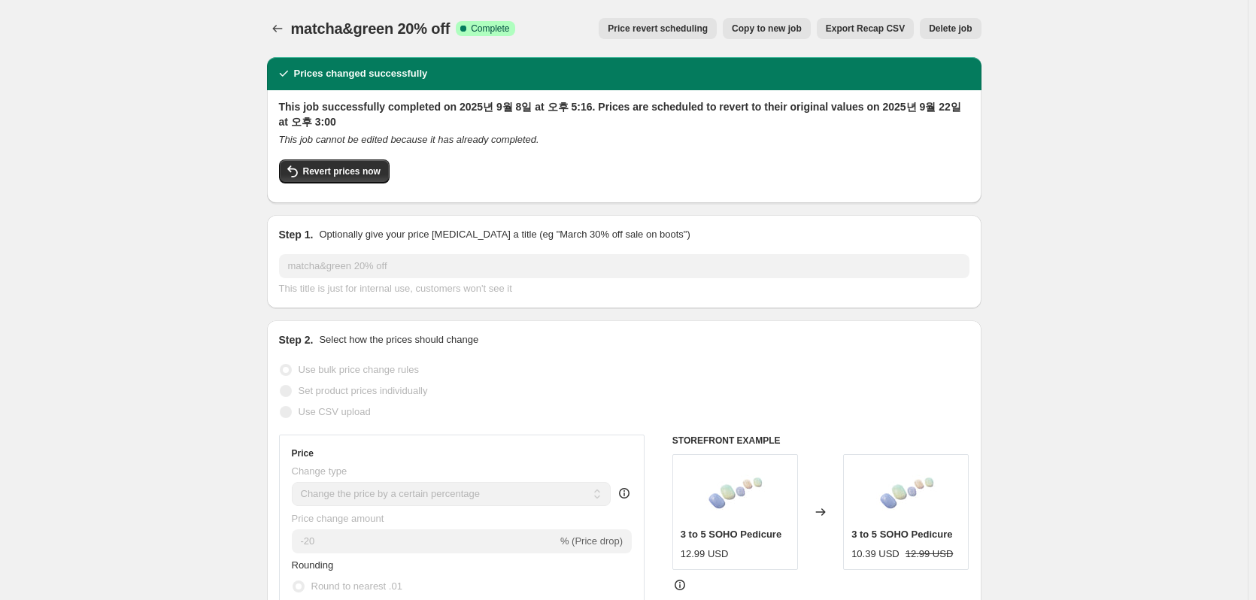
click at [752, 32] on span "Copy to new job" at bounding box center [767, 29] width 70 height 12
select select "percentage"
select select "collection"
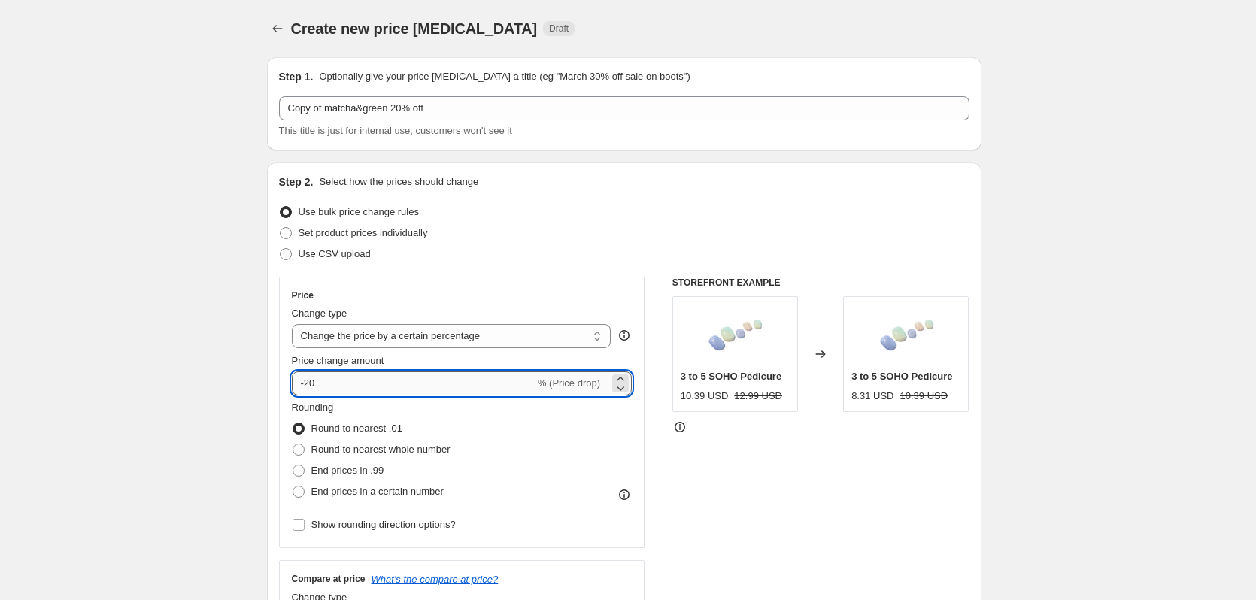
click at [347, 382] on input "-20" at bounding box center [413, 384] width 243 height 24
type input "-2"
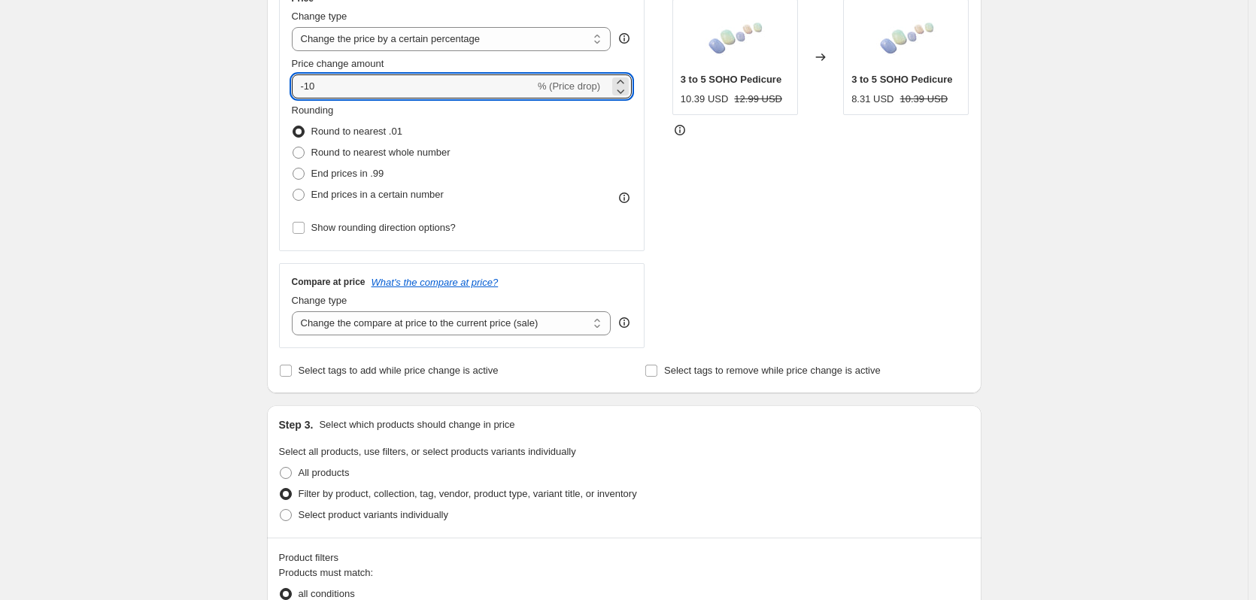
scroll to position [677, 0]
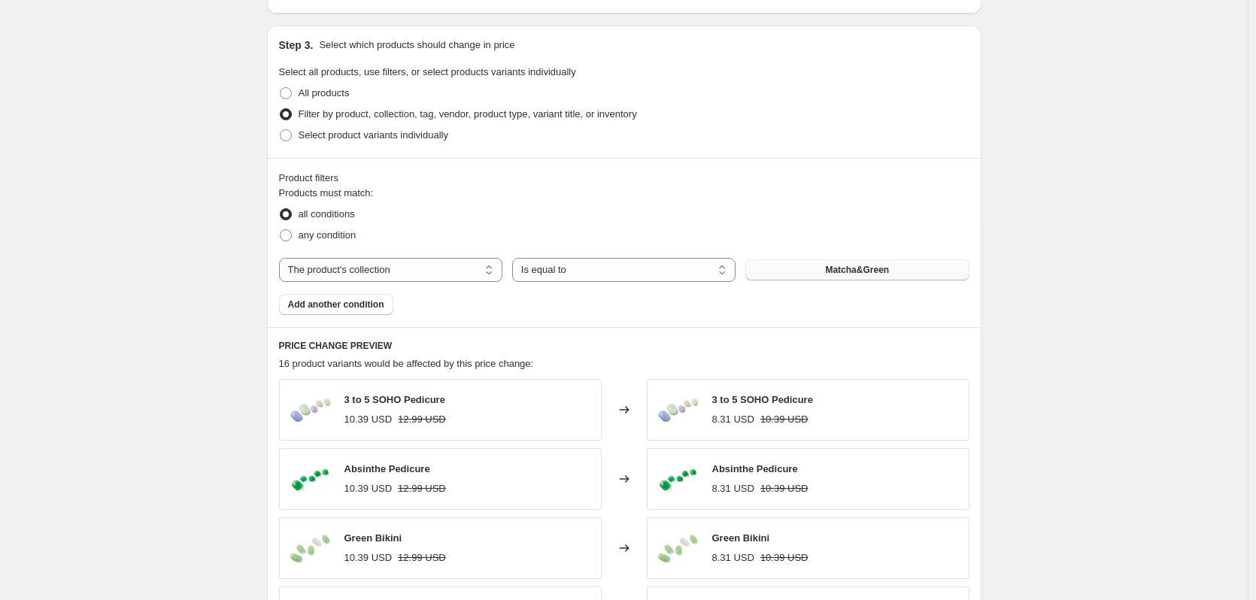
type input "-10"
click at [836, 262] on button "Matcha&Green" at bounding box center [857, 270] width 223 height 21
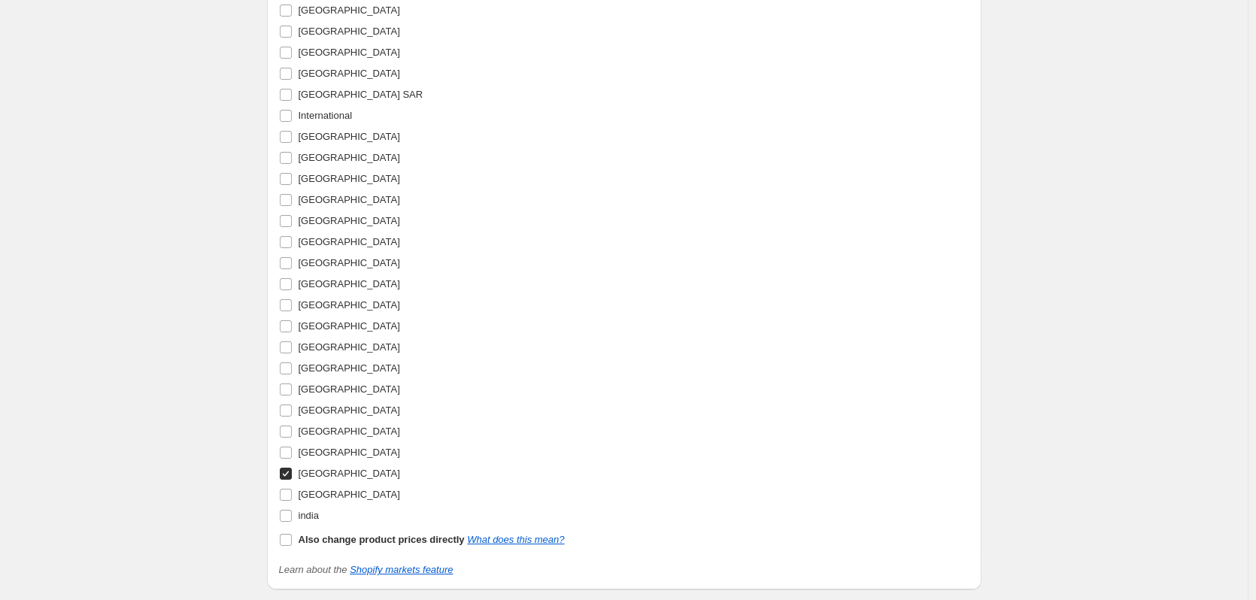
scroll to position [1891, 0]
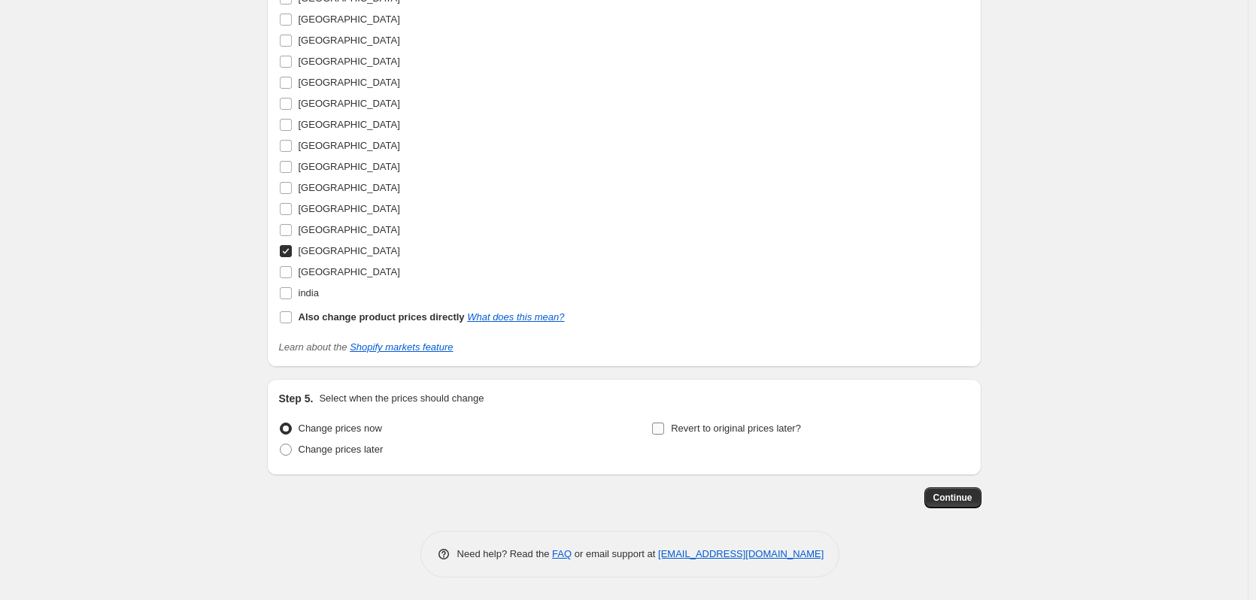
click at [664, 425] on input "Revert to original prices later?" at bounding box center [658, 429] width 12 height 12
checkbox input "true"
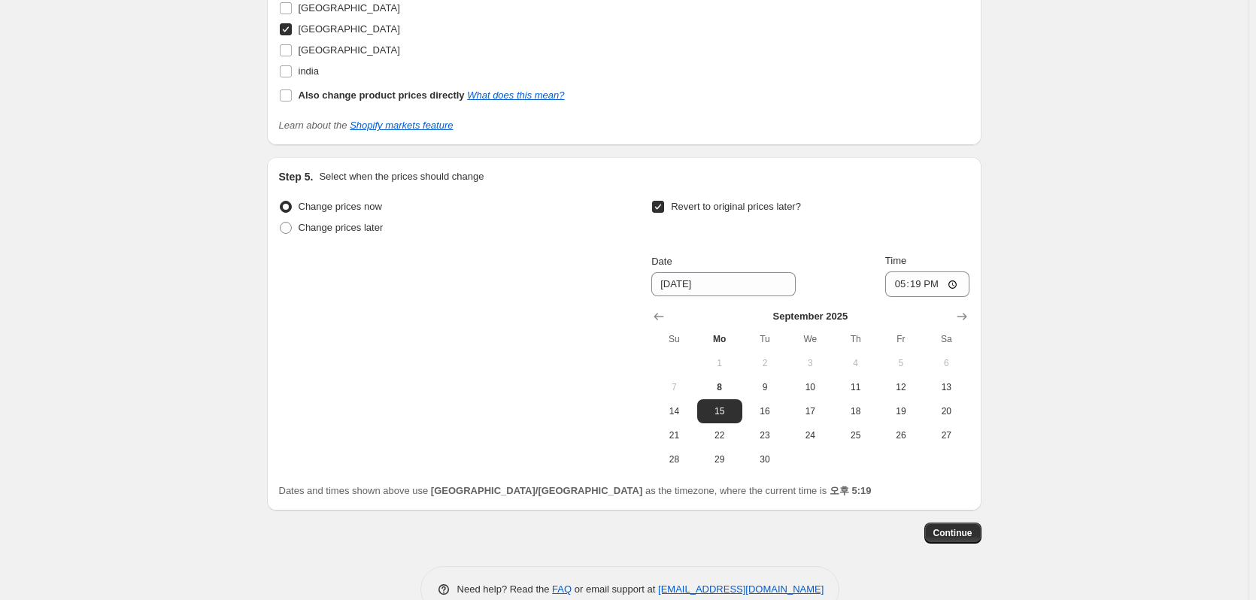
scroll to position [2116, 0]
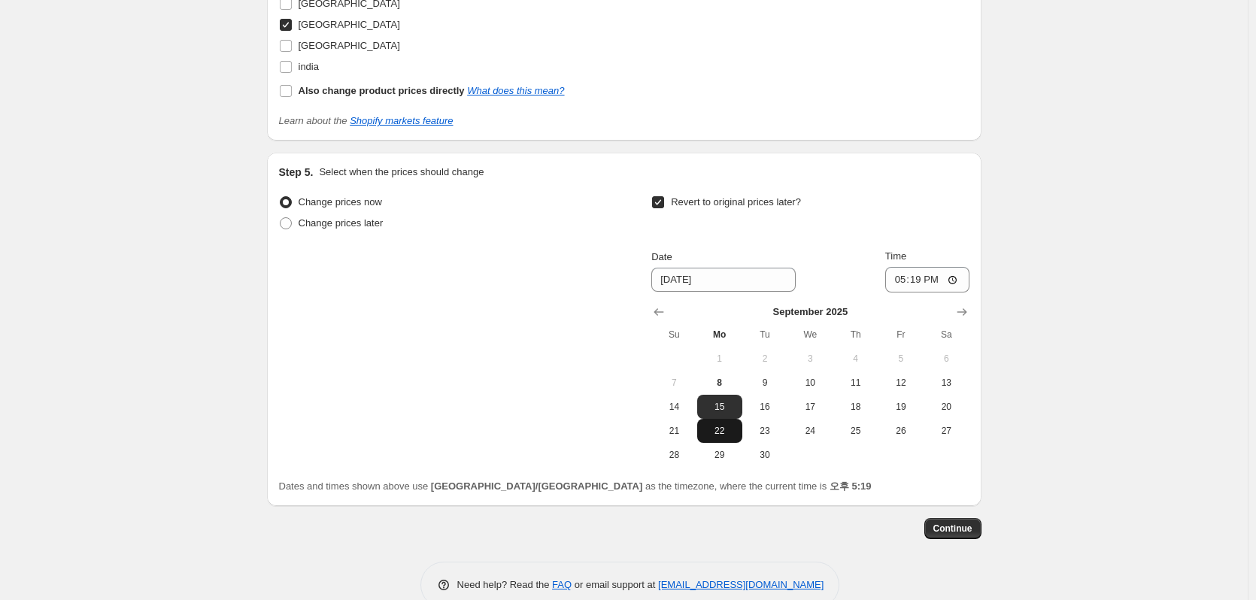
click at [725, 432] on span "22" at bounding box center [719, 431] width 33 height 12
type input "[DATE]"
click at [922, 277] on input "17:19" at bounding box center [928, 280] width 84 height 26
type input "15:00"
click at [959, 527] on span "Continue" at bounding box center [953, 529] width 39 height 12
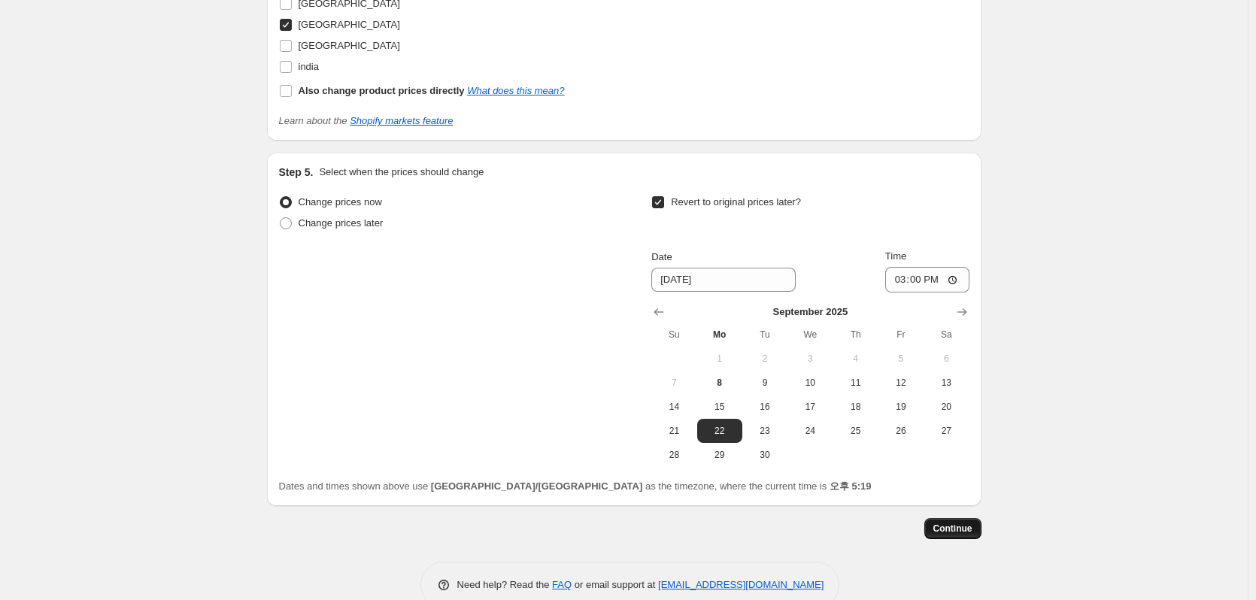
scroll to position [0, 0]
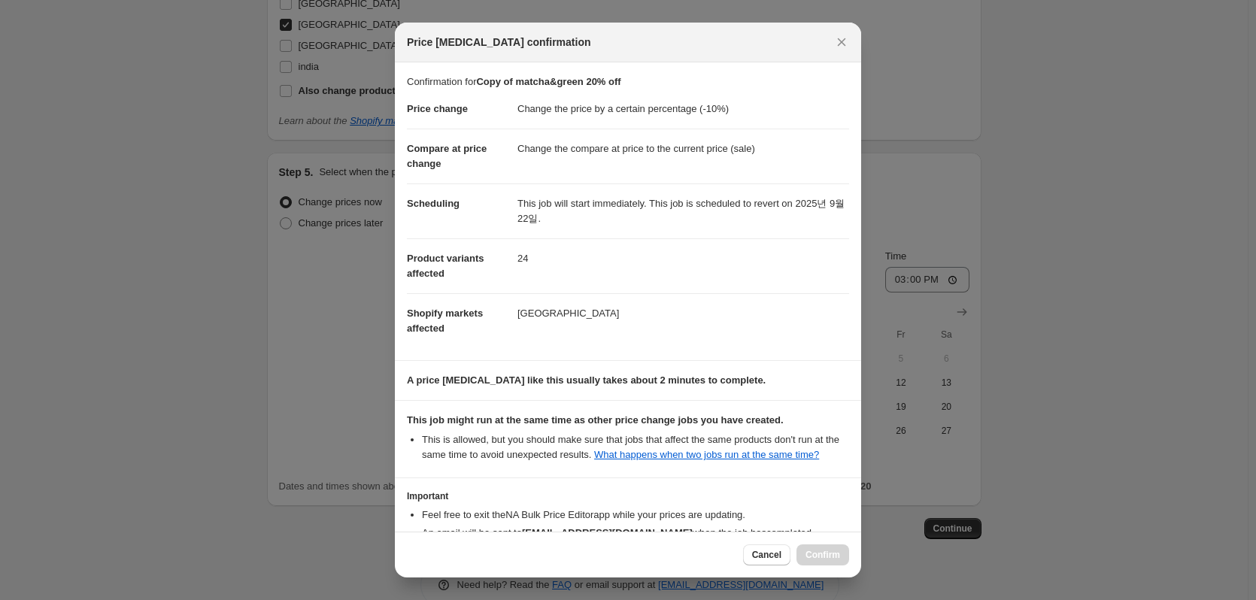
click at [819, 554] on div "Cancel Confirm" at bounding box center [796, 555] width 106 height 21
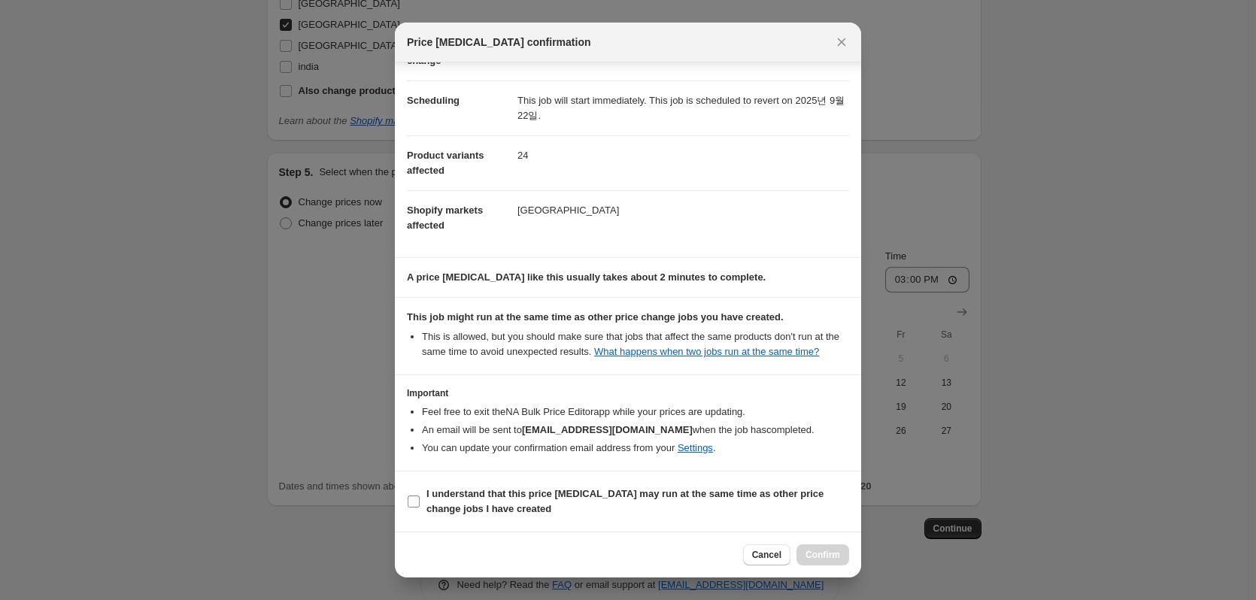
click at [413, 497] on input "I understand that this price [MEDICAL_DATA] may run at the same time as other p…" at bounding box center [414, 502] width 12 height 12
checkbox input "true"
click at [816, 560] on span "Confirm" at bounding box center [823, 555] width 35 height 12
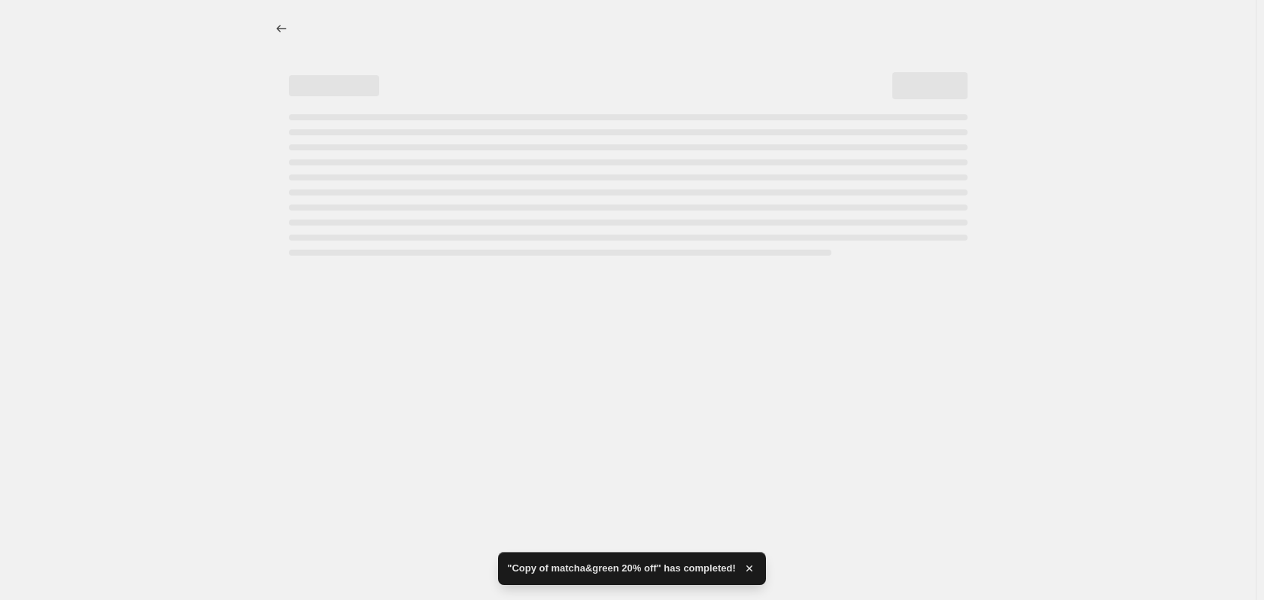
select select "percentage"
select select "collection"
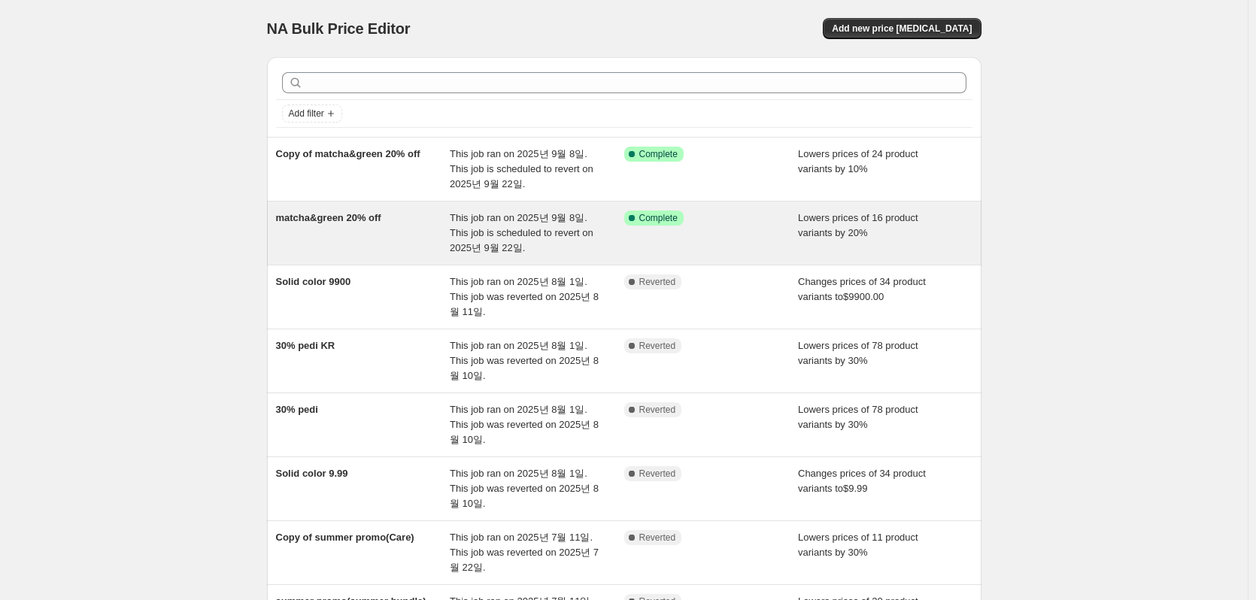
click at [502, 232] on span "This job ran on 2025년 9월 8일. This job is scheduled to revert on 2025년 9월 22일." at bounding box center [522, 232] width 144 height 41
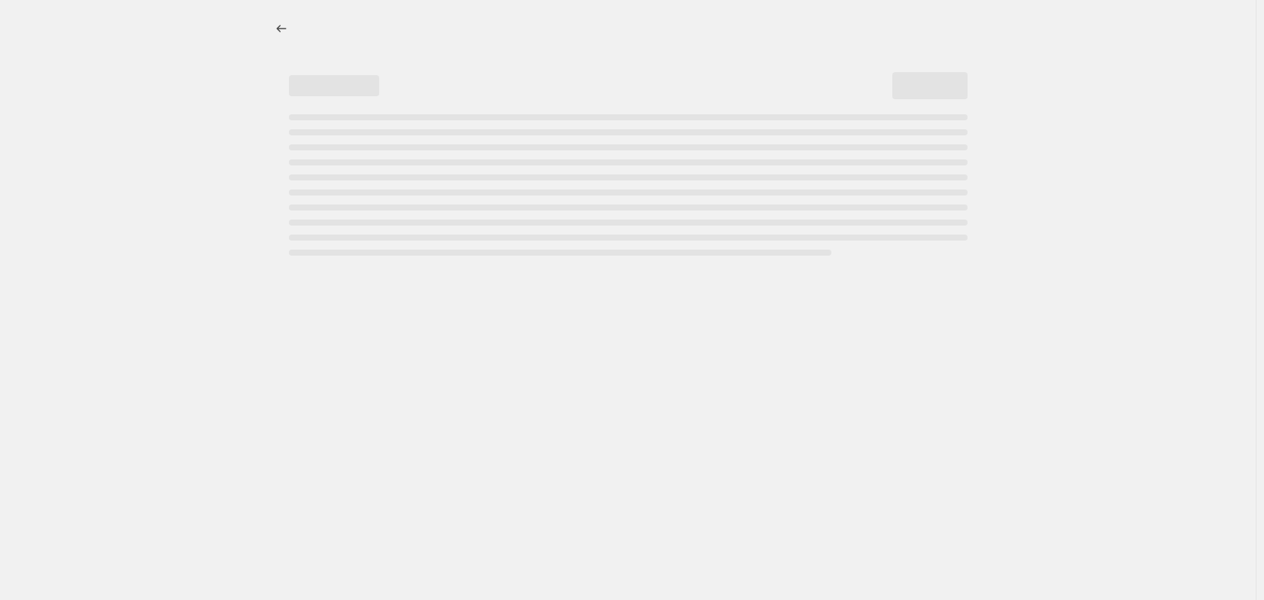
select select "percentage"
select select "collection"
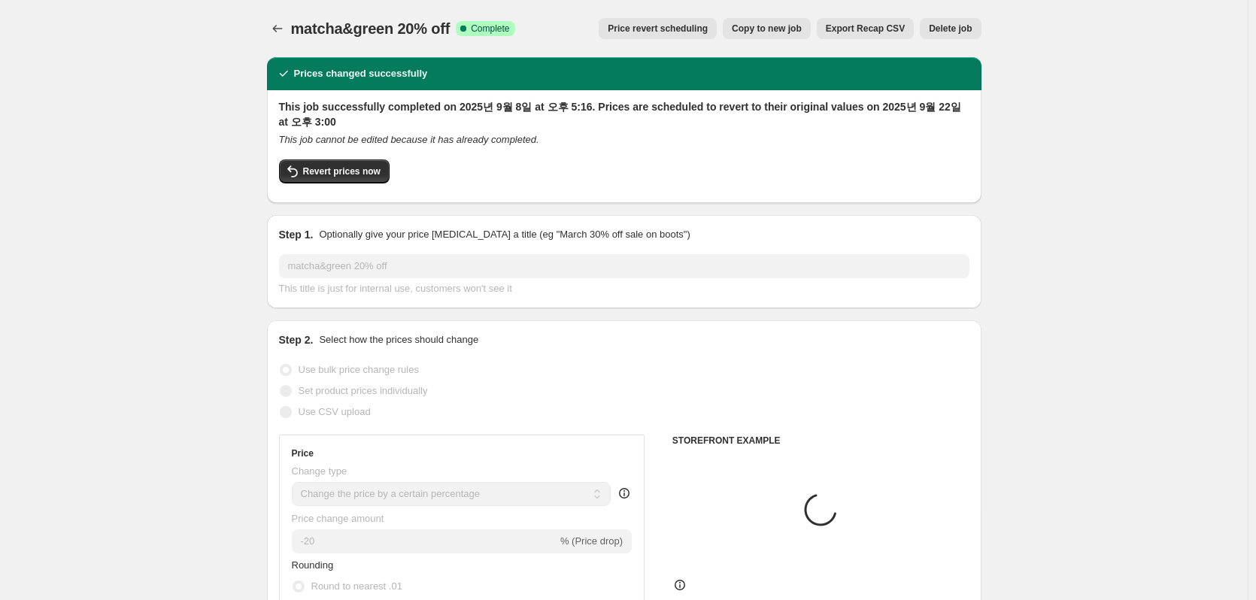
click at [790, 29] on span "Copy to new job" at bounding box center [767, 29] width 70 height 12
select select "percentage"
select select "collection"
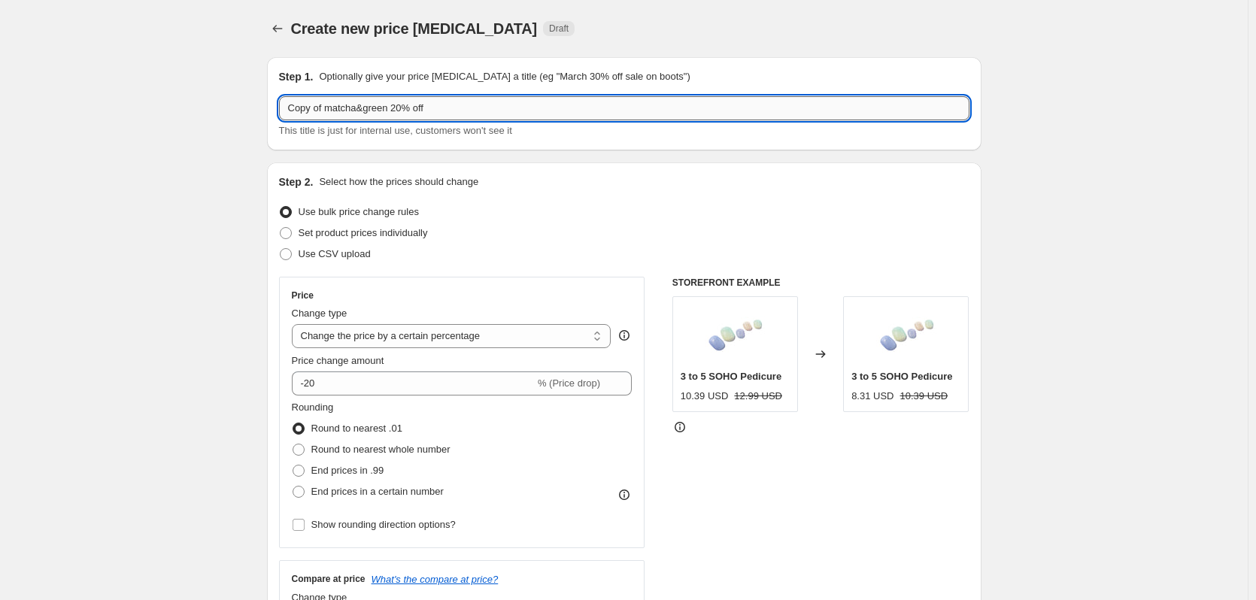
click at [325, 104] on input "Copy of matcha&green 20% off" at bounding box center [624, 108] width 691 height 24
drag, startPoint x: 327, startPoint y: 108, endPoint x: 73, endPoint y: 113, distance: 254.3
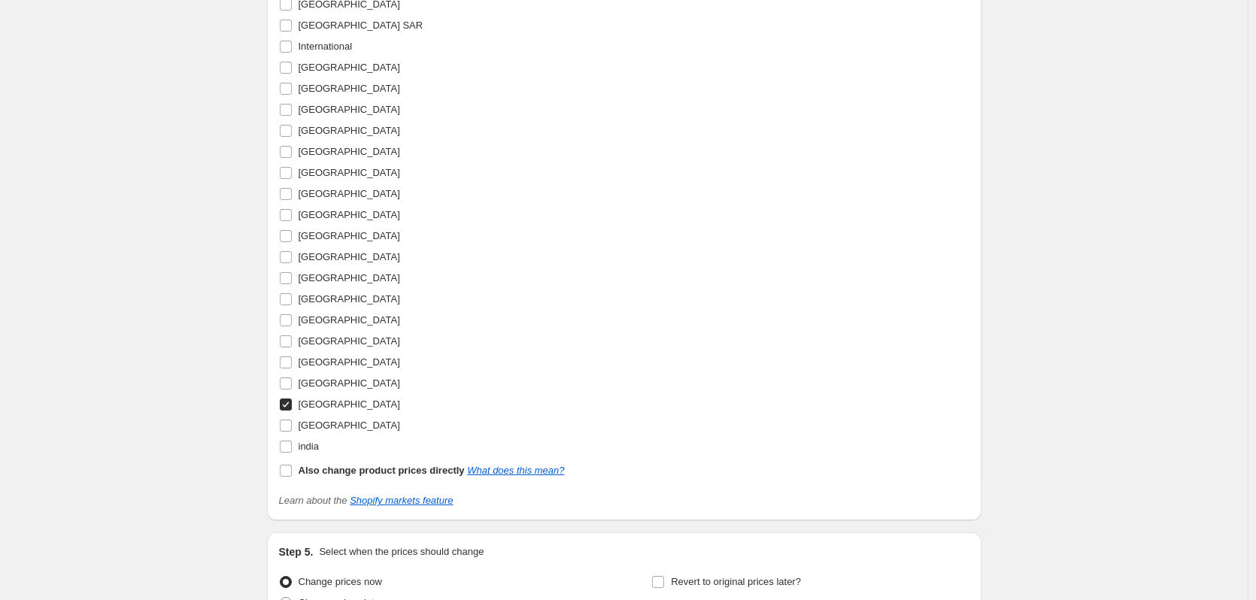
scroll to position [1881, 0]
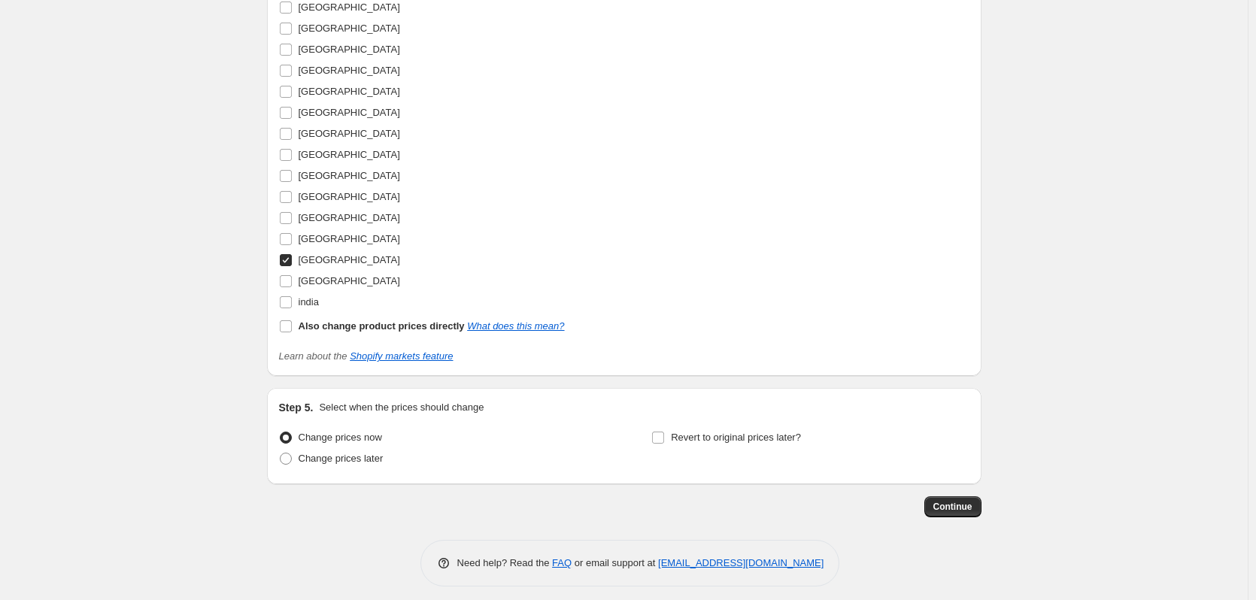
type input "(KR)matcha&green 20% off"
click at [290, 260] on input "[GEOGRAPHIC_DATA]" at bounding box center [286, 260] width 12 height 12
checkbox input "false"
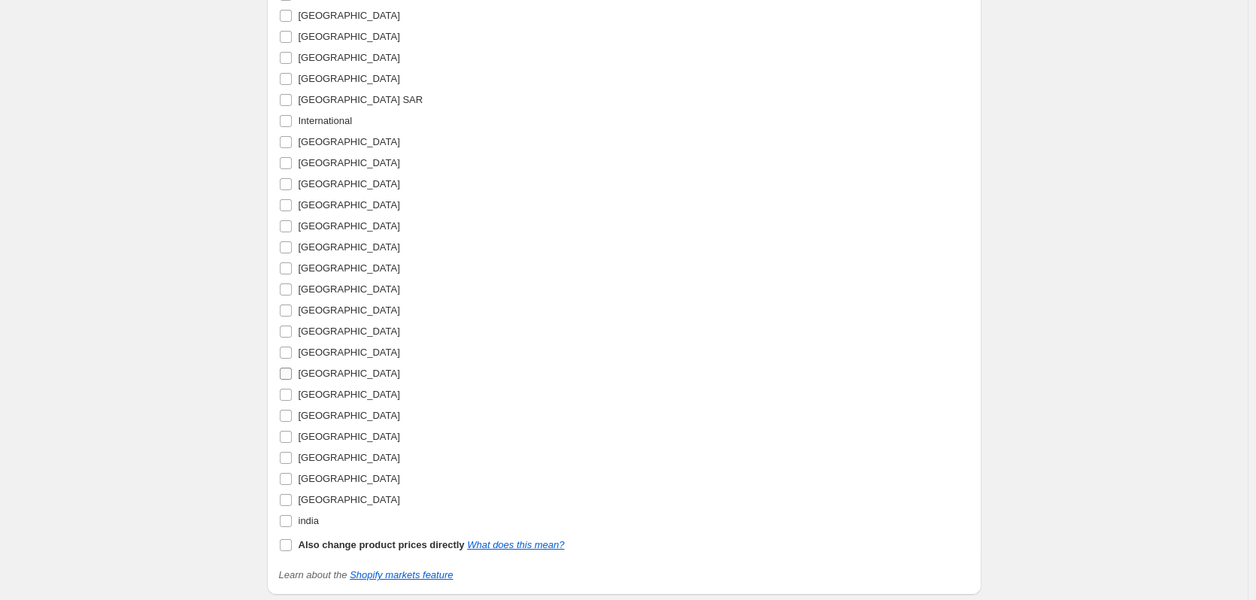
scroll to position [1655, 0]
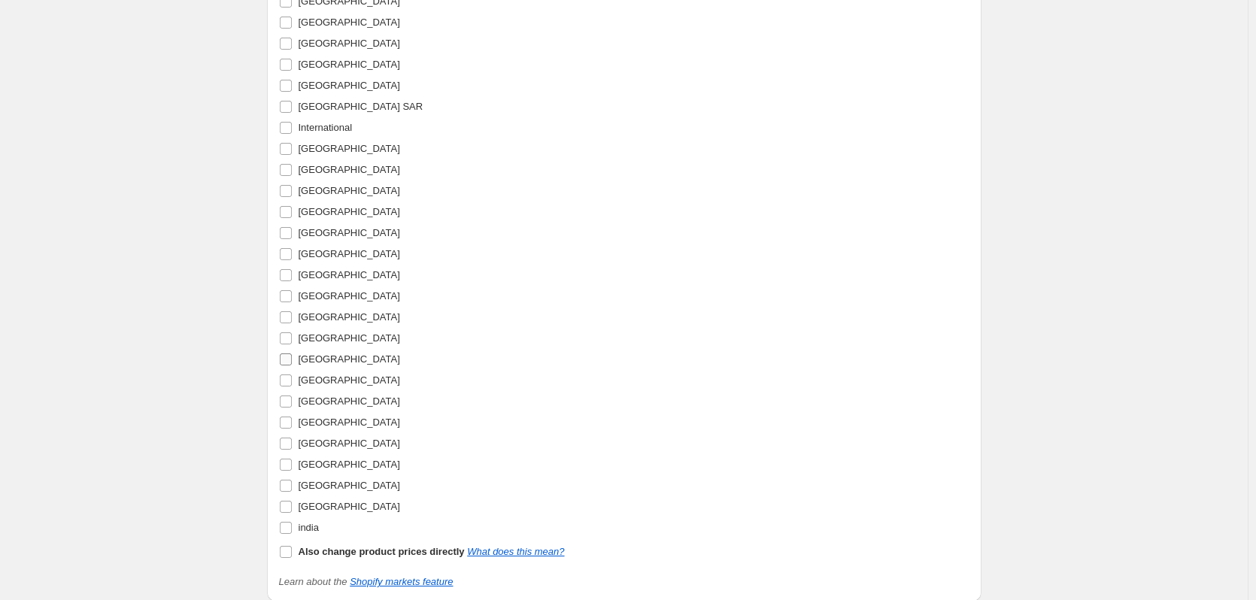
click at [308, 360] on span "[GEOGRAPHIC_DATA]" at bounding box center [350, 359] width 102 height 11
click at [292, 360] on input "[GEOGRAPHIC_DATA]" at bounding box center [286, 360] width 12 height 12
checkbox input "true"
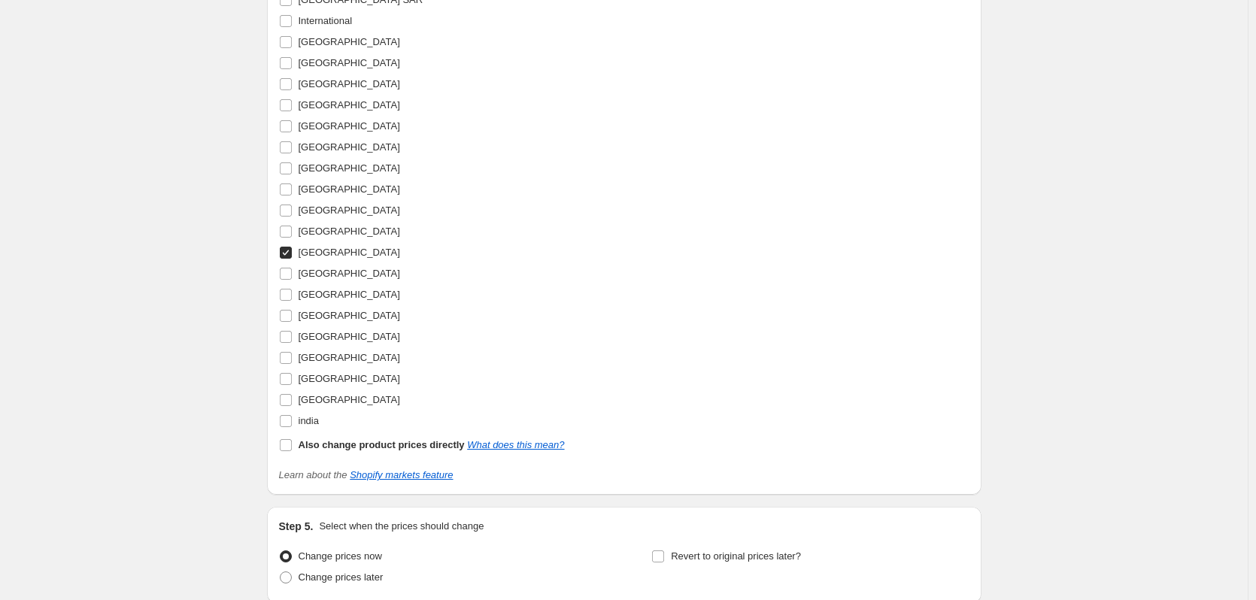
scroll to position [1891, 0]
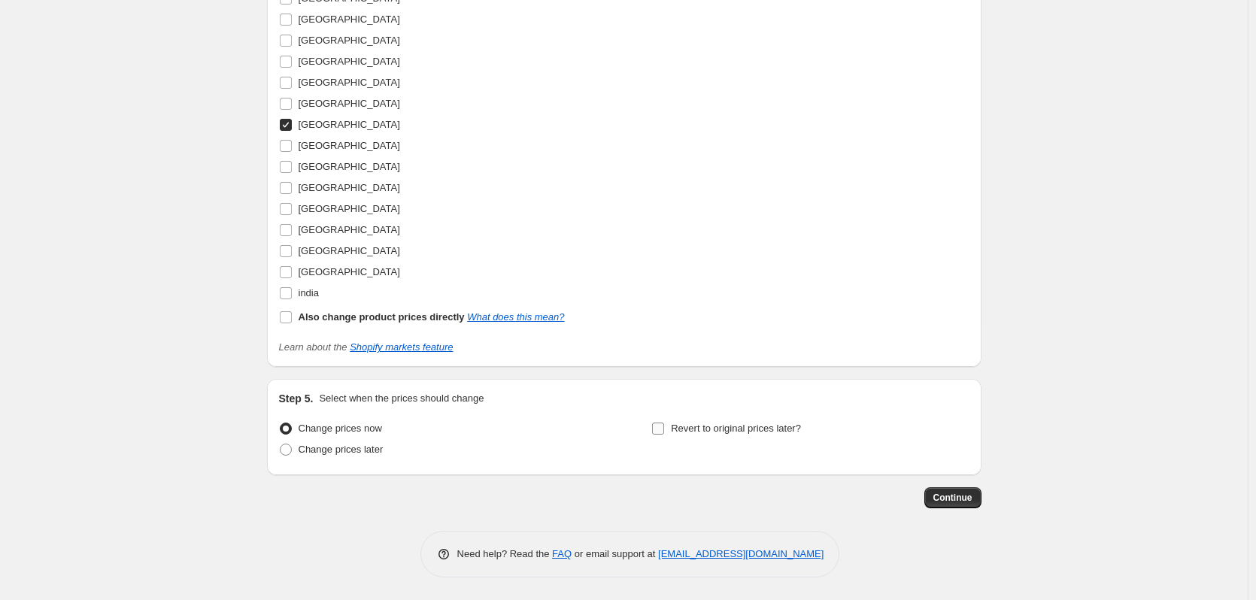
click at [738, 431] on span "Revert to original prices later?" at bounding box center [736, 428] width 130 height 11
click at [664, 431] on input "Revert to original prices later?" at bounding box center [658, 429] width 12 height 12
checkbox input "true"
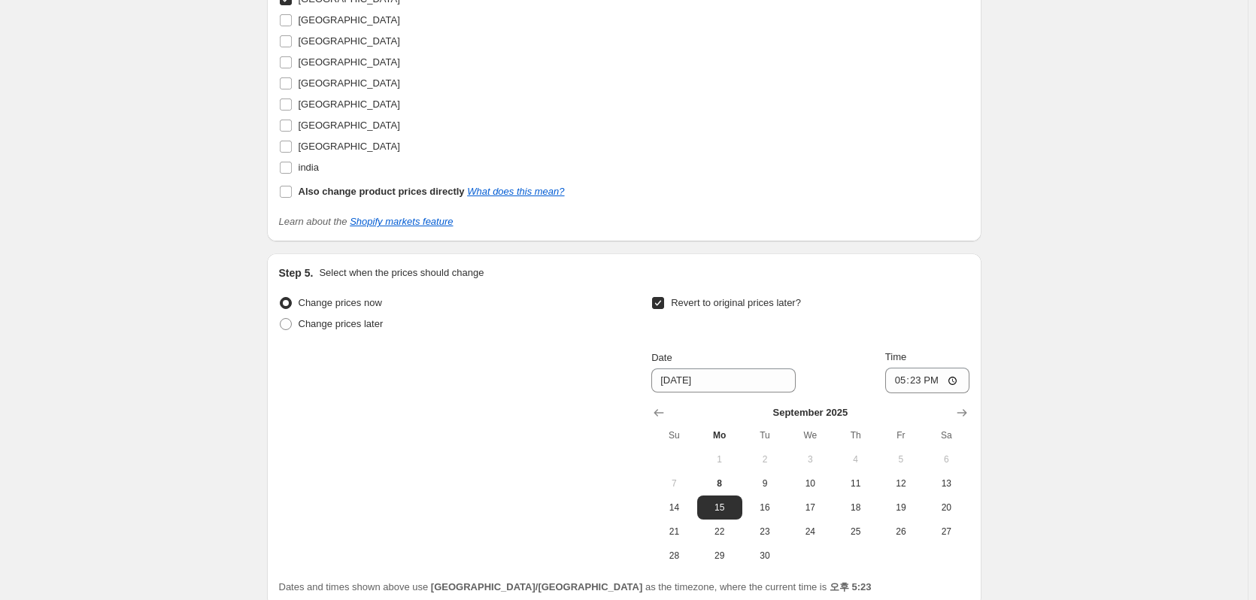
scroll to position [2148, 0]
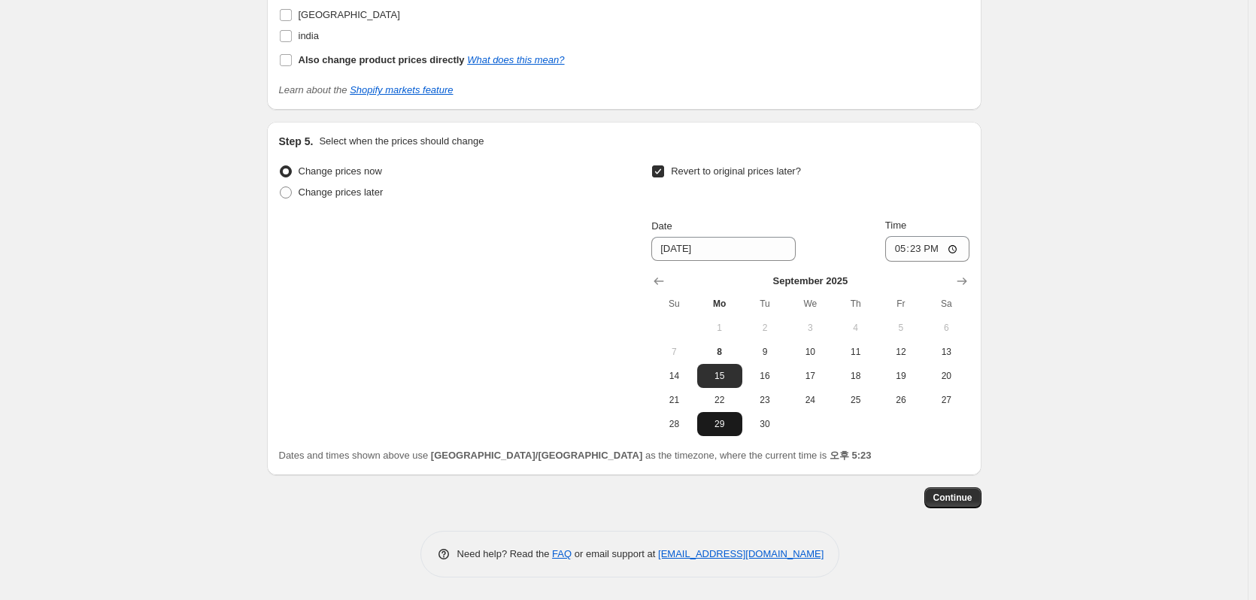
click at [728, 421] on span "29" at bounding box center [719, 424] width 33 height 12
type input "9/29/2025"
click at [934, 249] on input "17:23" at bounding box center [928, 249] width 84 height 26
click at [925, 252] on input "17:23" at bounding box center [928, 249] width 84 height 26
type input "15:00"
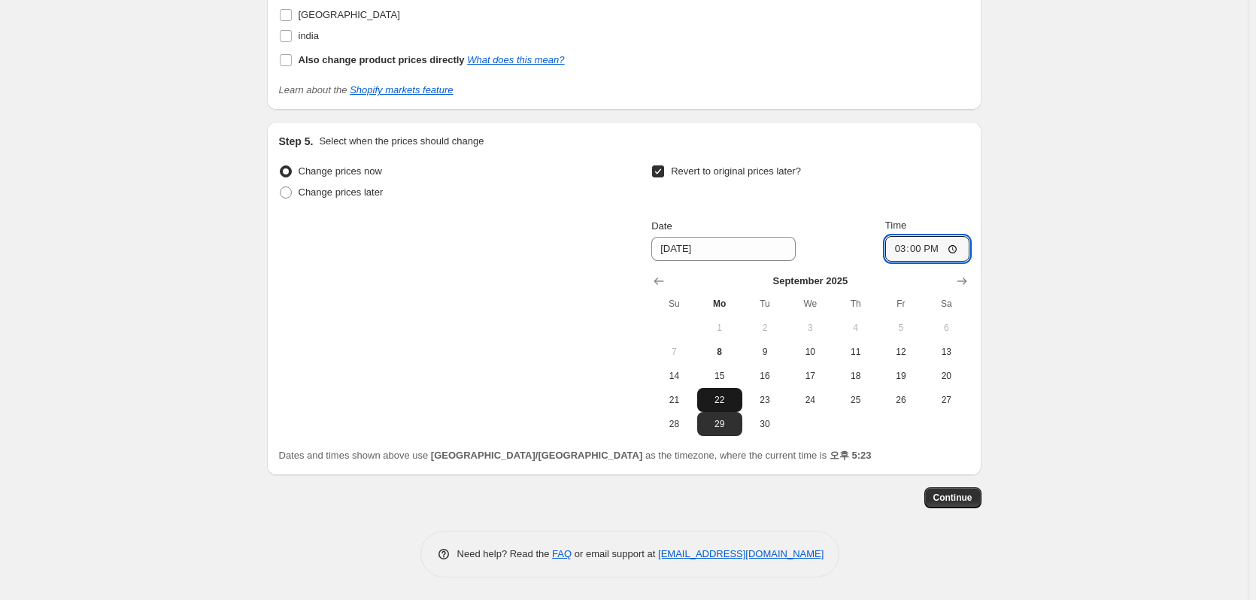
click at [718, 400] on span "22" at bounding box center [719, 400] width 33 height 12
type input "[DATE]"
click at [940, 503] on span "Continue" at bounding box center [953, 498] width 39 height 12
click at [954, 498] on span "Continue" at bounding box center [953, 498] width 39 height 12
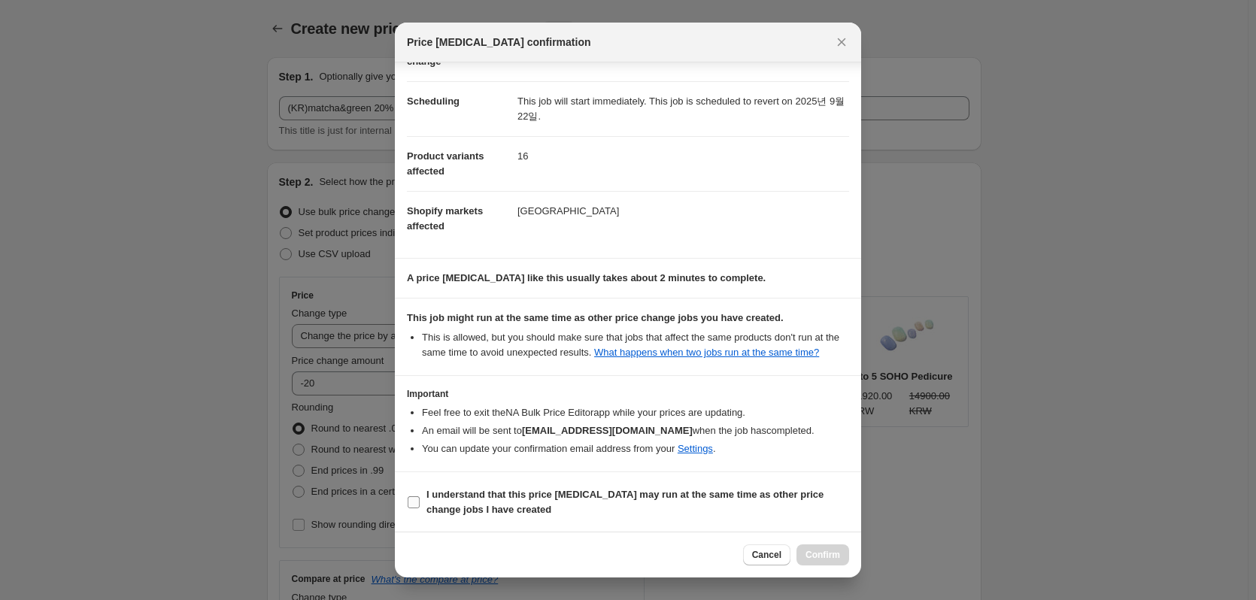
scroll to position [103, 0]
click at [547, 503] on span "I understand that this price [MEDICAL_DATA] may run at the same time as other p…" at bounding box center [638, 502] width 423 height 30
click at [420, 503] on input "I understand that this price [MEDICAL_DATA] may run at the same time as other p…" at bounding box center [414, 502] width 12 height 12
checkbox input "true"
click at [814, 547] on button "Confirm" at bounding box center [823, 555] width 53 height 21
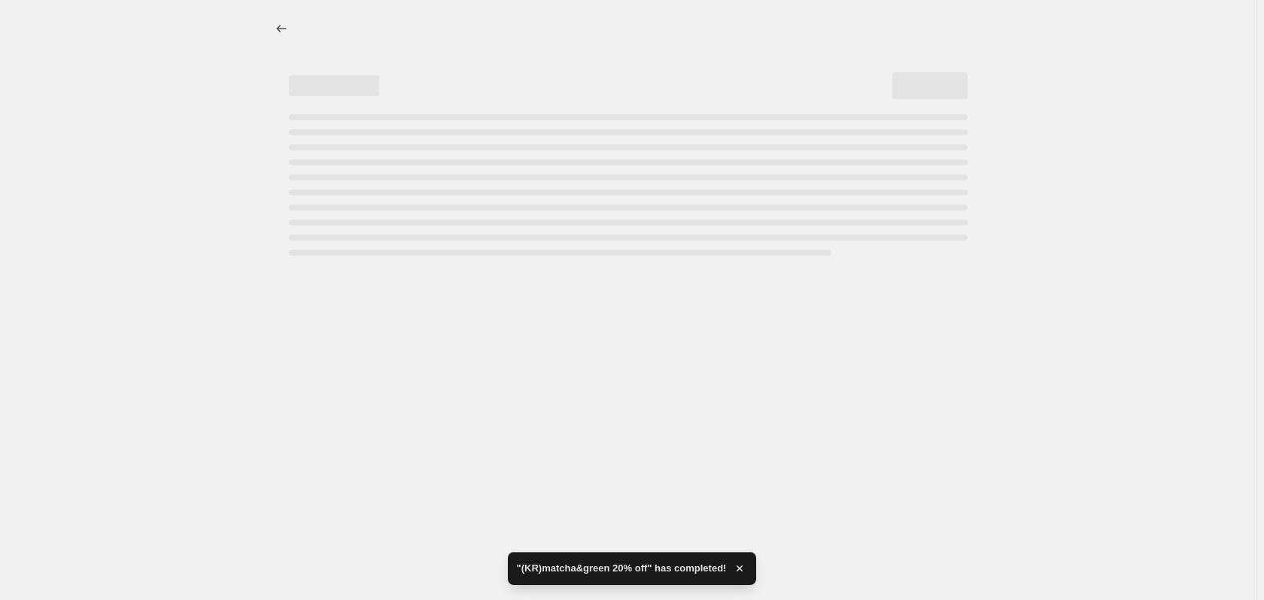
select select "percentage"
select select "collection"
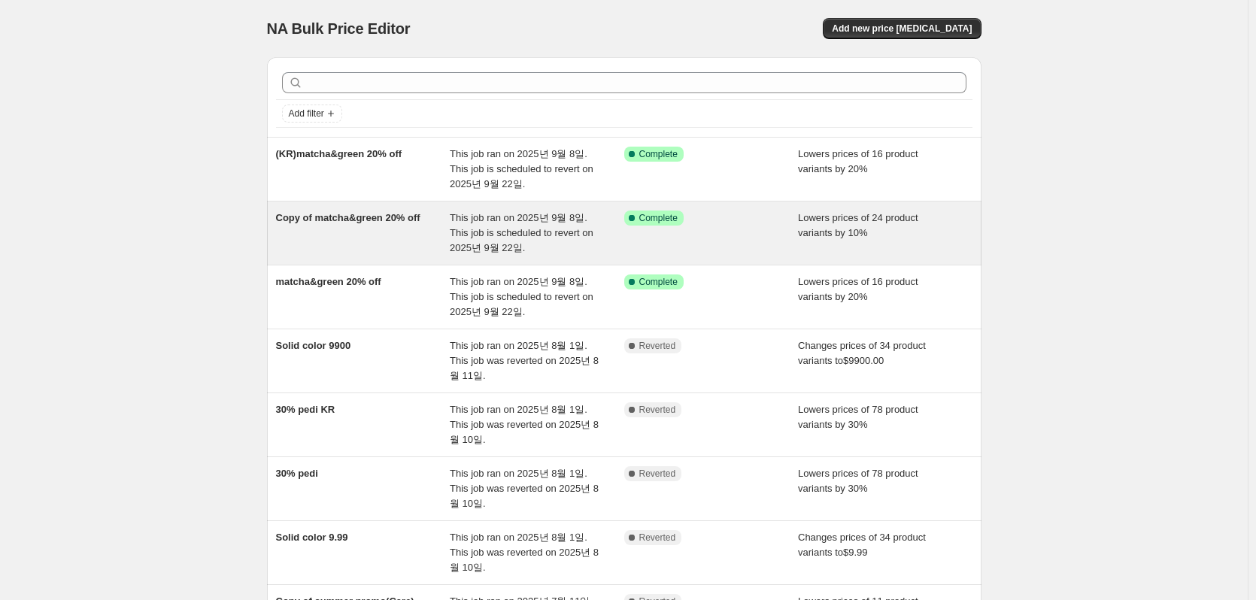
click at [357, 248] on div "Copy of matcha&green 20% off" at bounding box center [363, 233] width 175 height 45
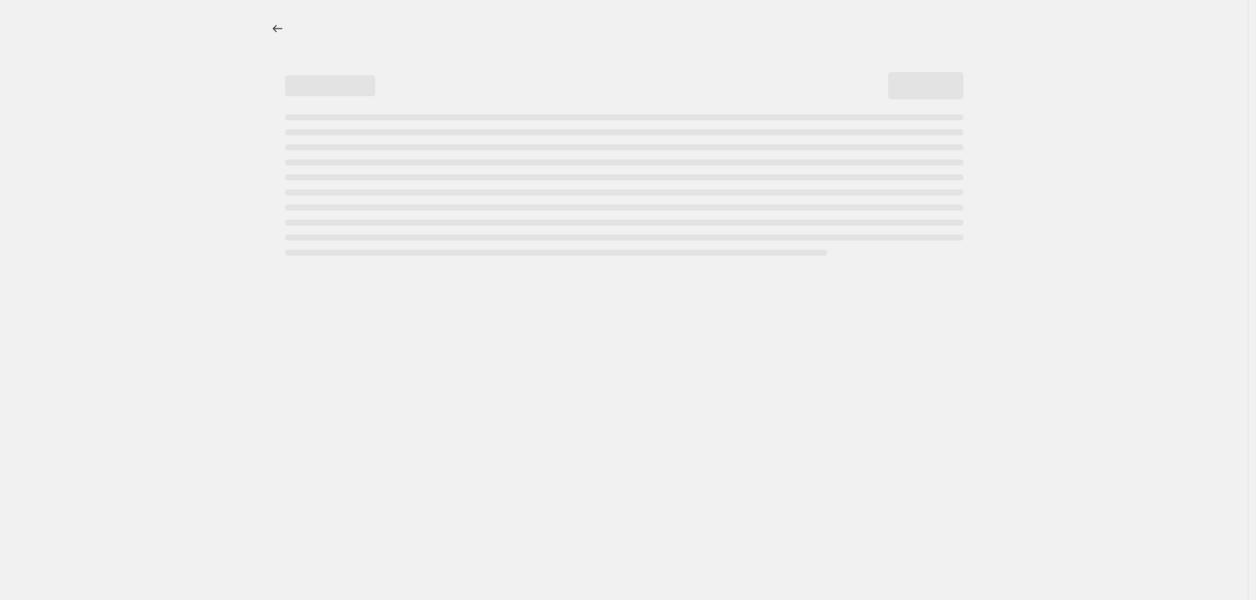
select select "percentage"
select select "collection"
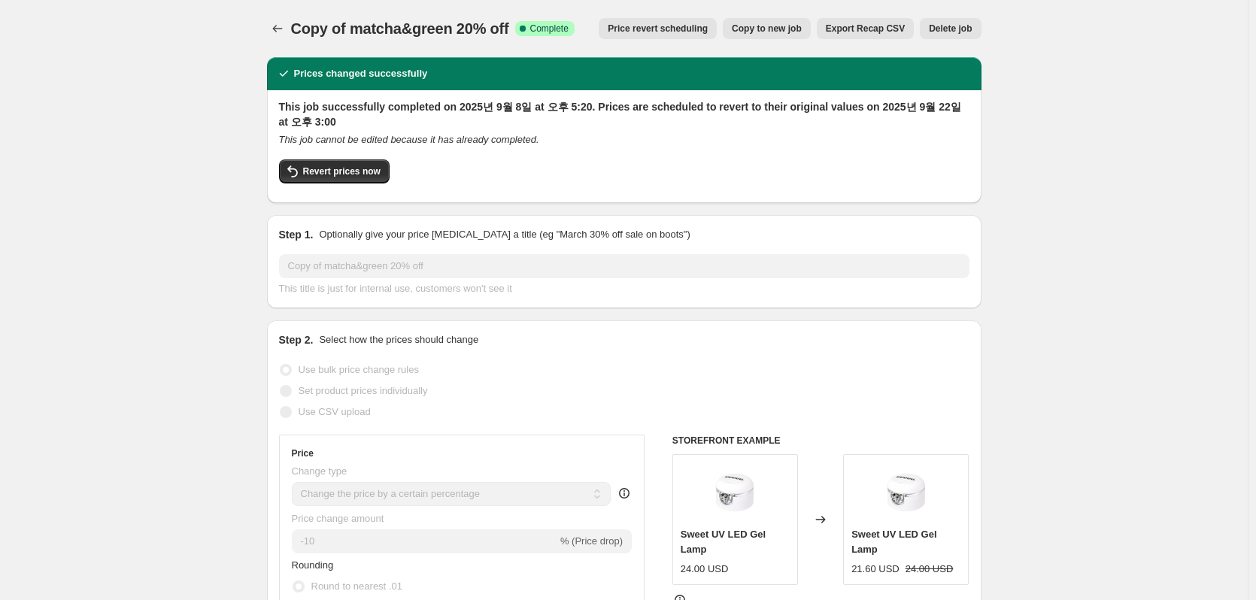
click at [755, 36] on button "Copy to new job" at bounding box center [767, 28] width 88 height 21
select select "percentage"
select select "collection"
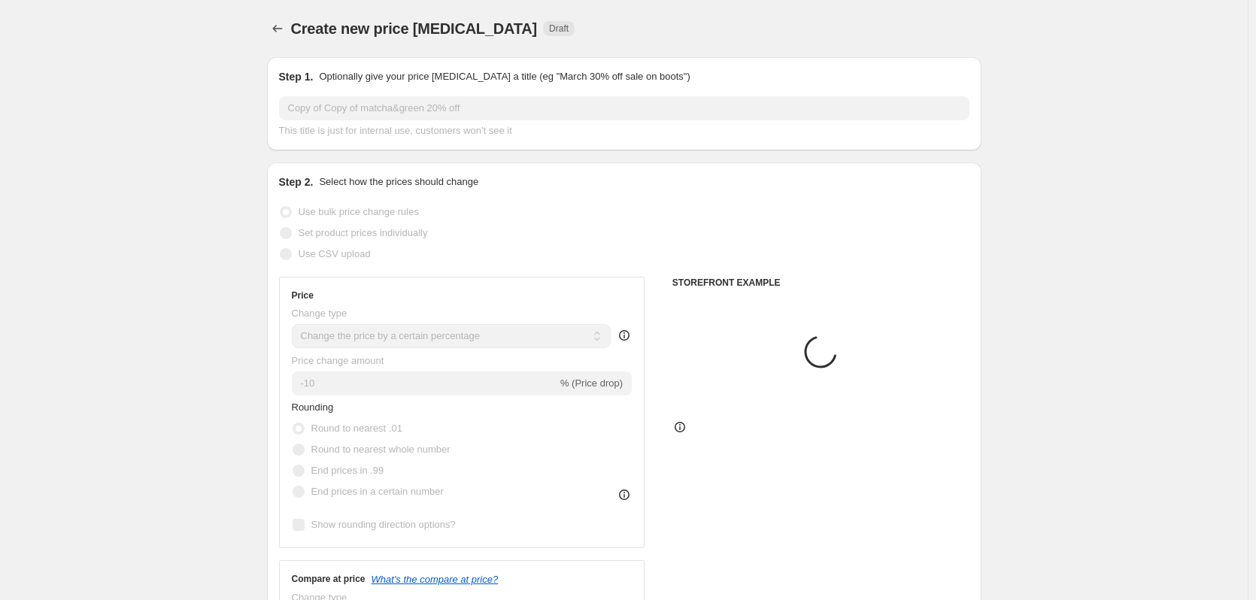
click at [333, 102] on input "Copy of Copy of matcha&green 20% off" at bounding box center [624, 108] width 691 height 24
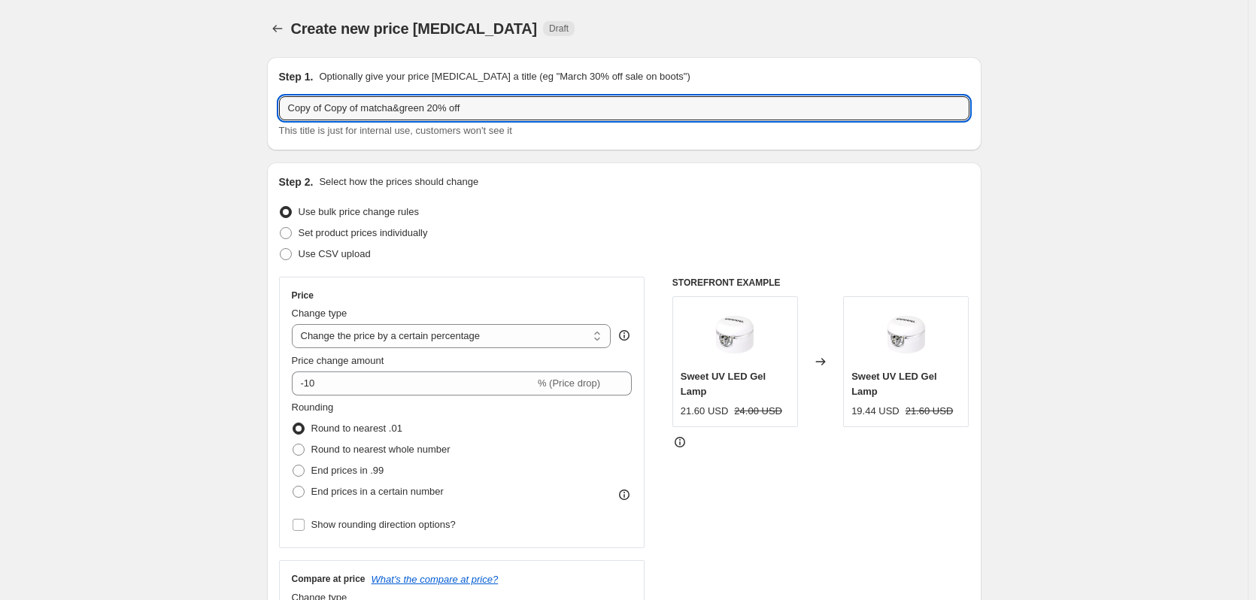
drag, startPoint x: 364, startPoint y: 107, endPoint x: 222, endPoint y: 254, distance: 204.9
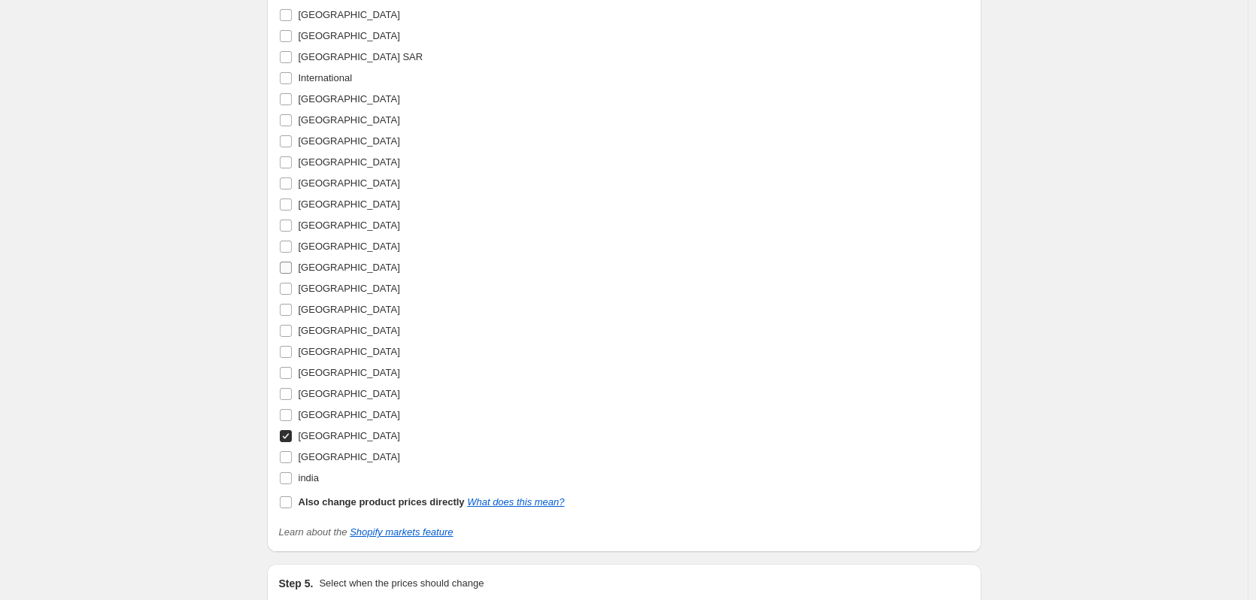
scroll to position [1891, 0]
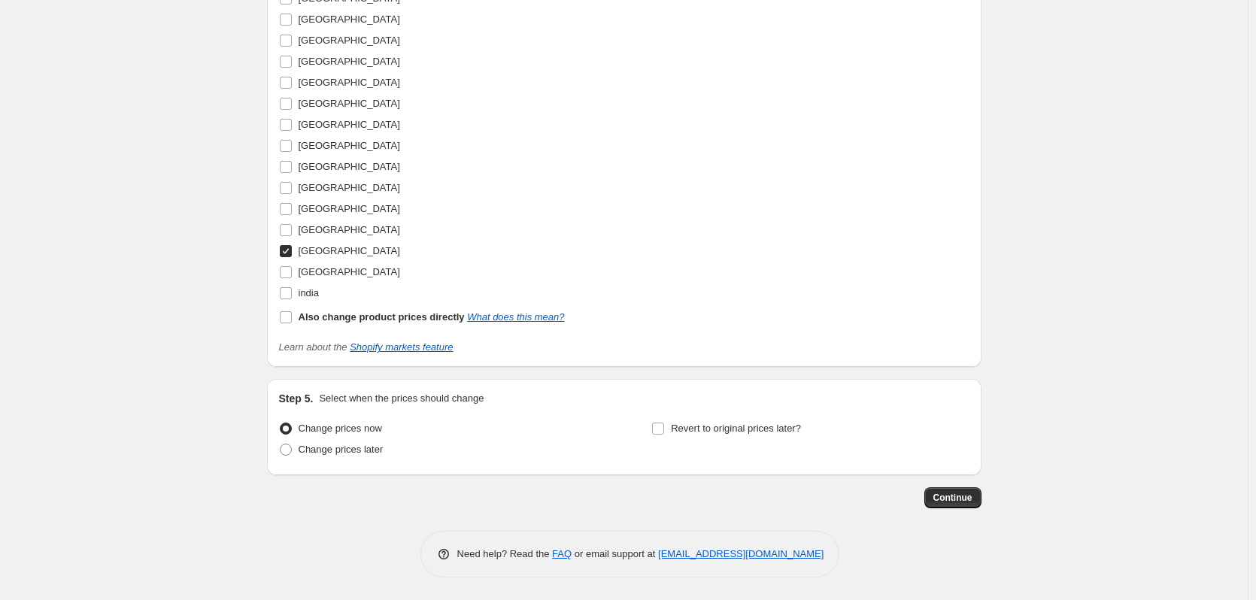
type input "(KR)TOOLS20% off"
click at [290, 248] on input "[GEOGRAPHIC_DATA]" at bounding box center [286, 251] width 12 height 12
checkbox input "false"
click at [288, 128] on input "[GEOGRAPHIC_DATA]" at bounding box center [286, 125] width 12 height 12
checkbox input "true"
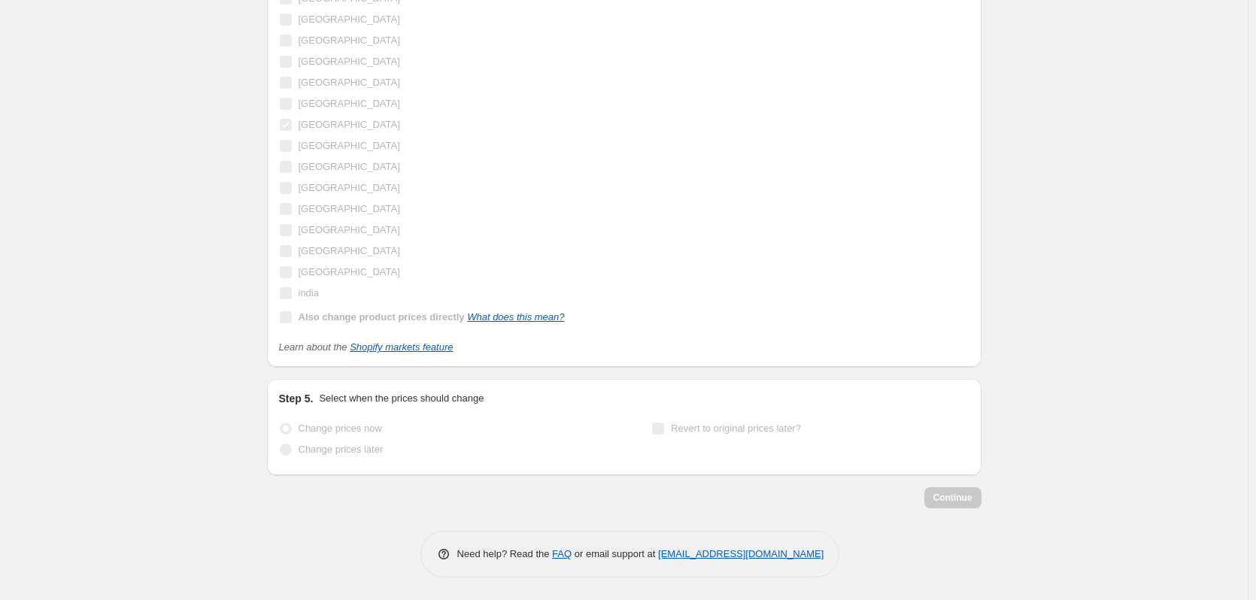
click at [658, 428] on input "Revert to original prices later?" at bounding box center [658, 429] width 12 height 12
checkbox input "true"
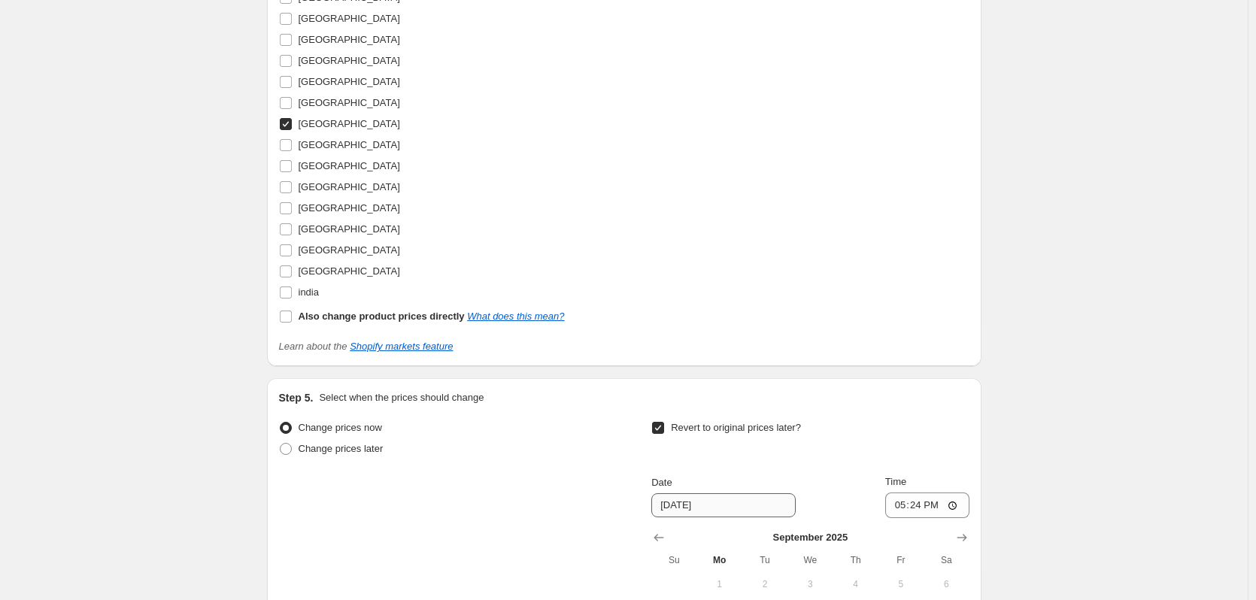
scroll to position [2148, 0]
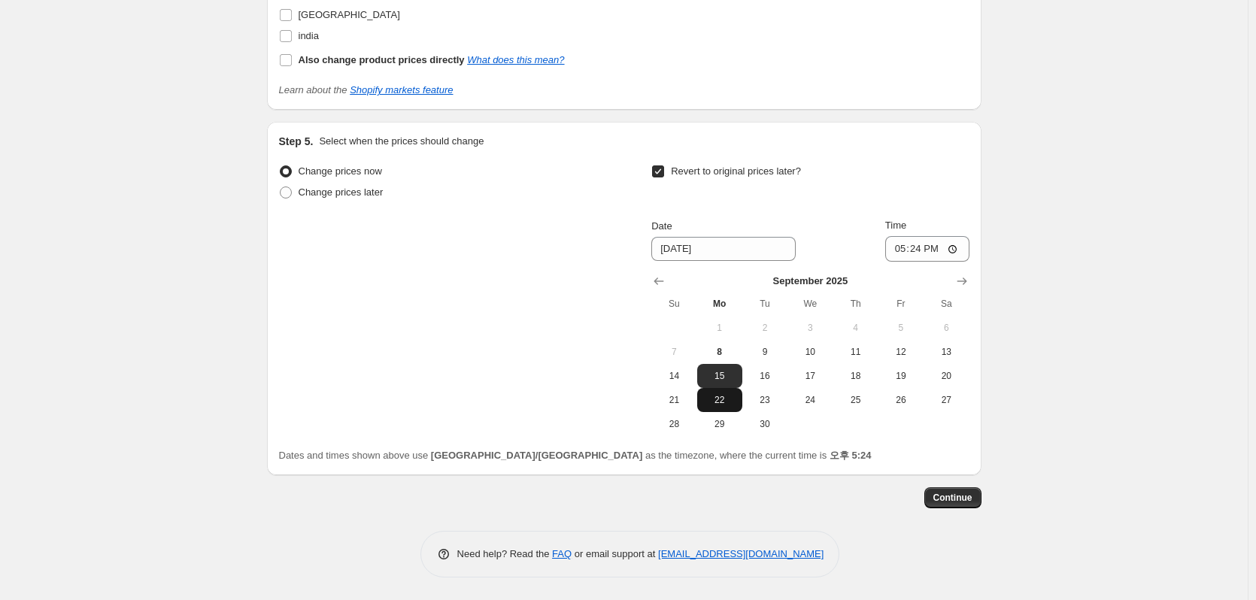
click at [719, 404] on span "22" at bounding box center [719, 400] width 33 height 12
type input "[DATE]"
drag, startPoint x: 927, startPoint y: 247, endPoint x: 924, endPoint y: 254, distance: 8.1
click at [927, 246] on input "17:24" at bounding box center [928, 249] width 84 height 26
type input "15:00"
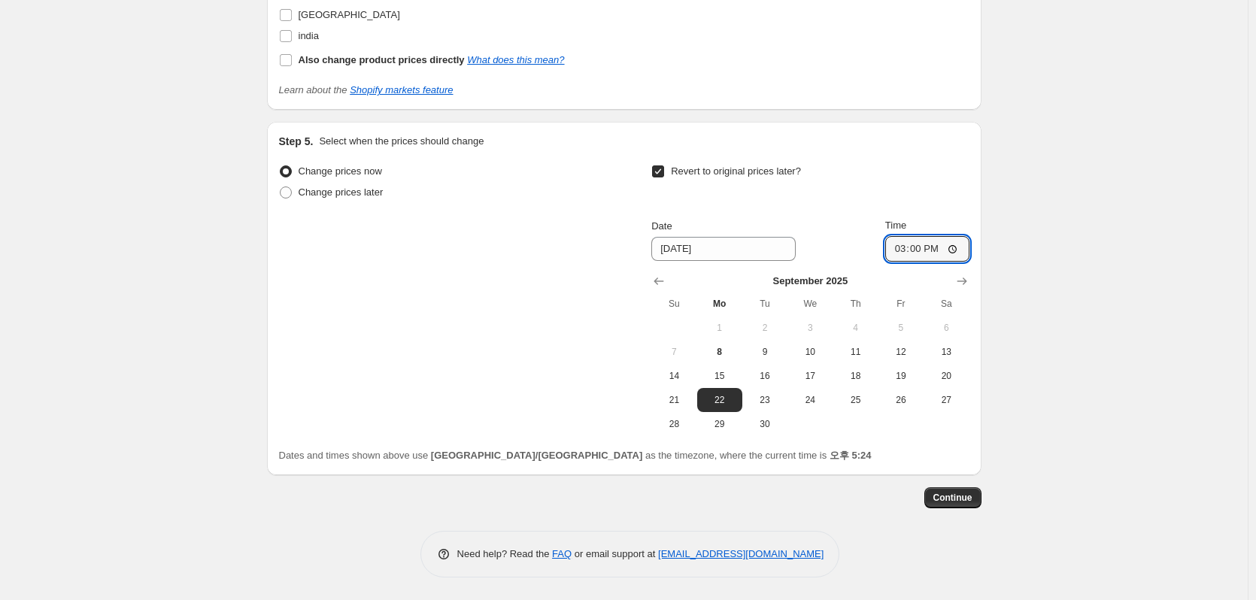
drag, startPoint x: 840, startPoint y: 511, endPoint x: 880, endPoint y: 506, distance: 40.2
click at [935, 495] on button "Continue" at bounding box center [953, 498] width 57 height 21
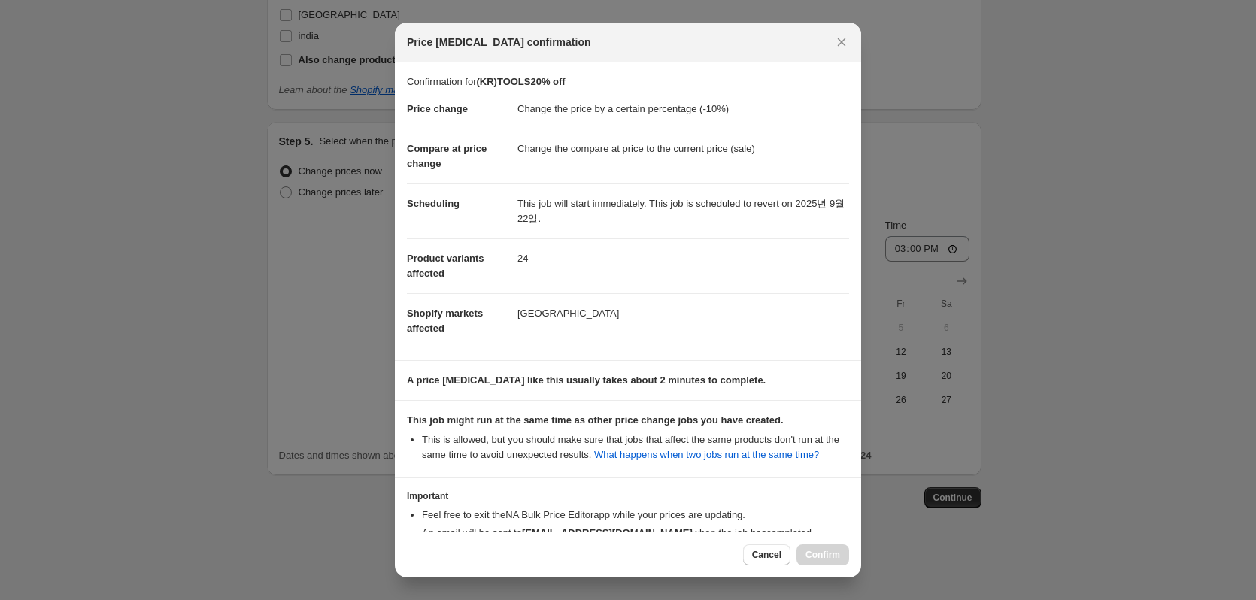
click at [824, 557] on div "Cancel Confirm" at bounding box center [796, 555] width 106 height 21
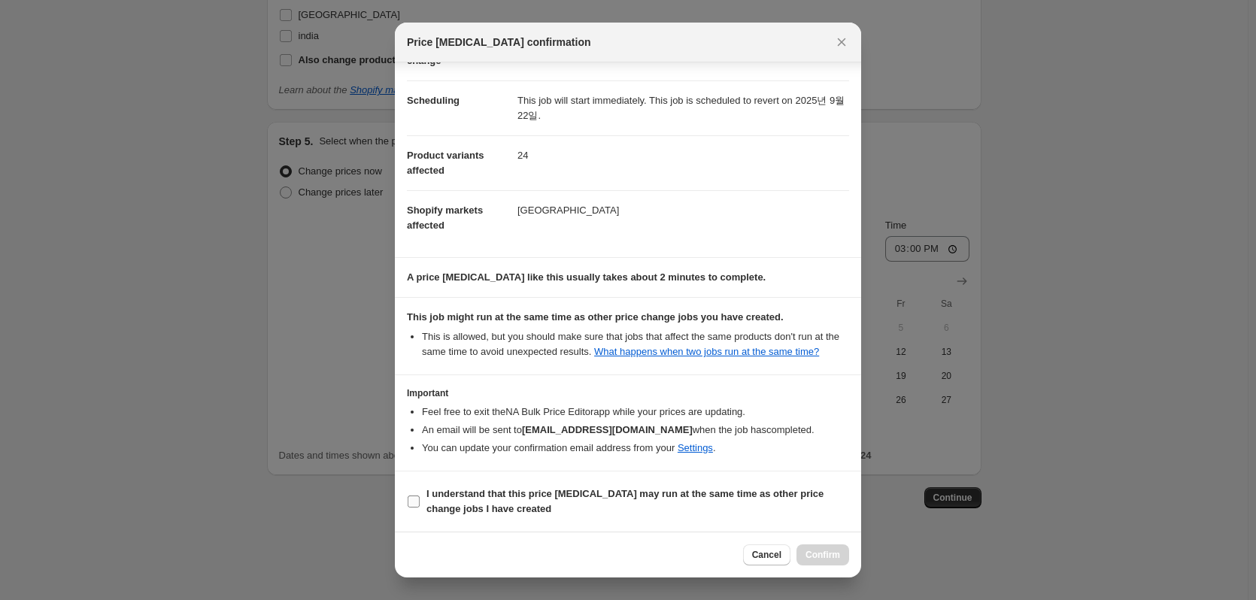
click at [558, 487] on span "I understand that this price [MEDICAL_DATA] may run at the same time as other p…" at bounding box center [638, 502] width 423 height 30
click at [420, 496] on input "I understand that this price [MEDICAL_DATA] may run at the same time as other p…" at bounding box center [414, 502] width 12 height 12
checkbox input "true"
click at [822, 556] on span "Confirm" at bounding box center [823, 555] width 35 height 12
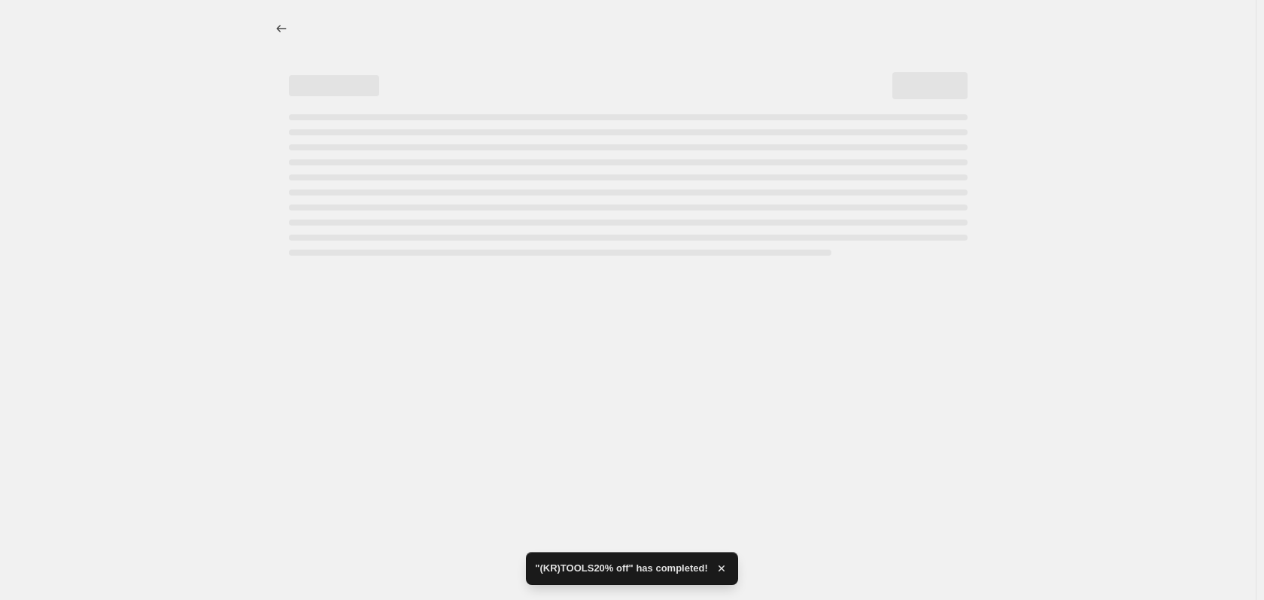
select select "percentage"
select select "collection"
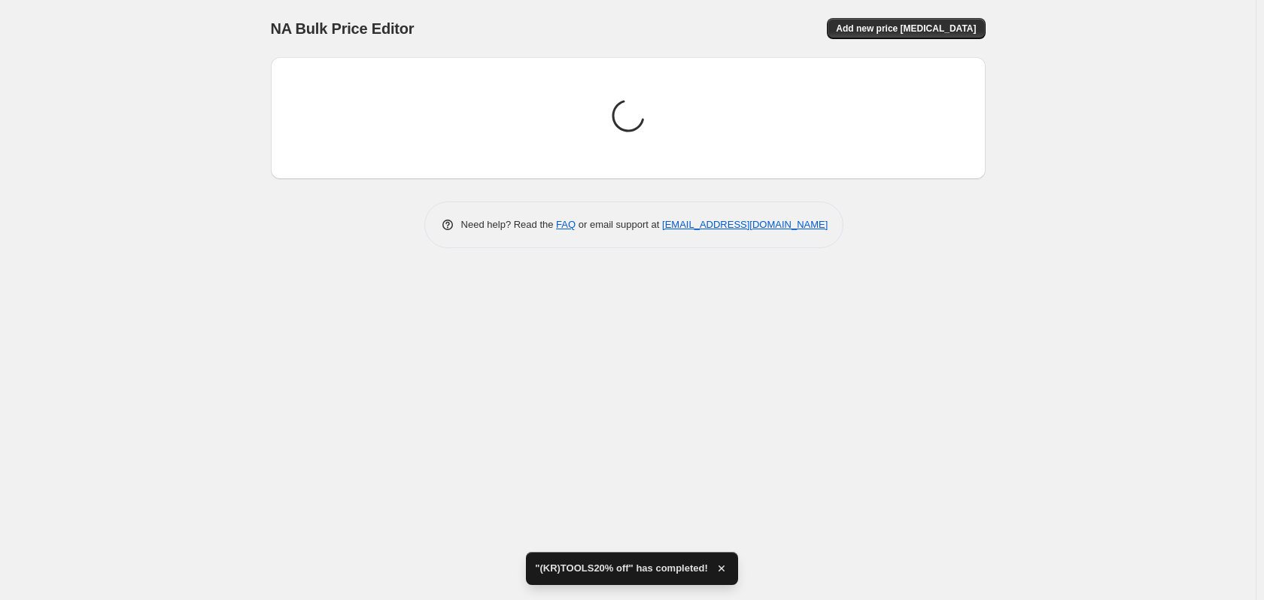
click at [194, 413] on div "NA Bulk Price Editor. This page is ready NA Bulk Price Editor Add new price cha…" at bounding box center [628, 300] width 1256 height 600
